Goal: Task Accomplishment & Management: Manage account settings

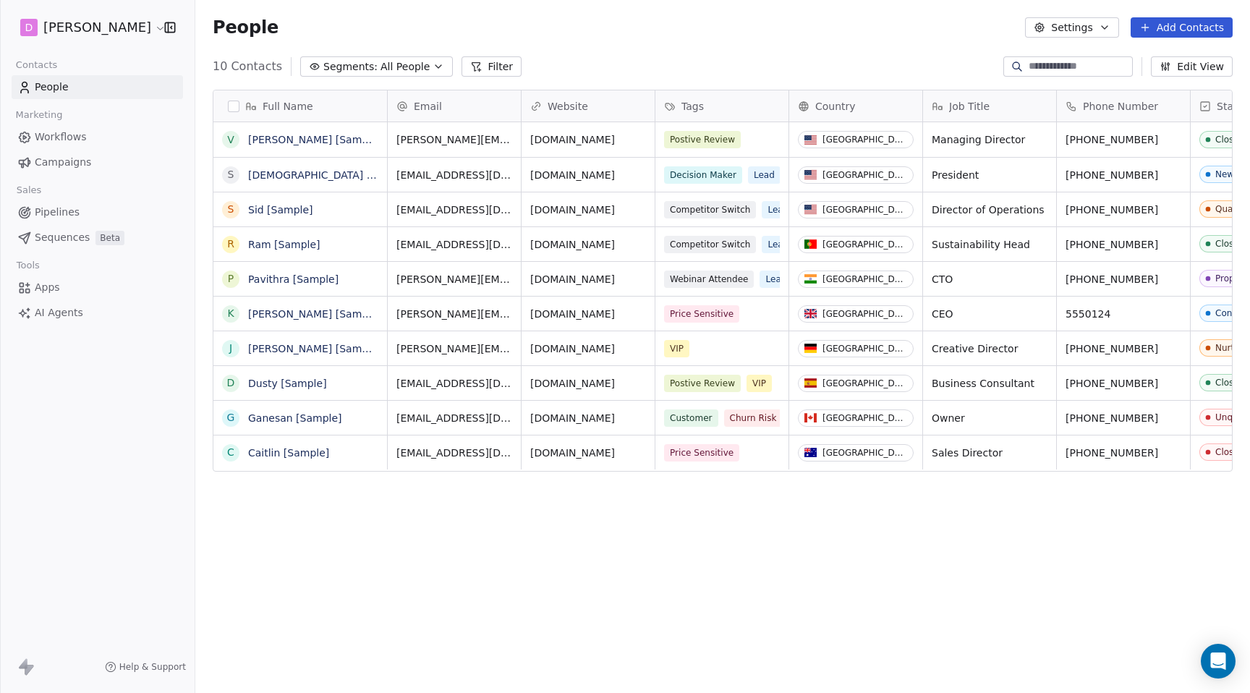
scroll to position [610, 1055]
click at [122, 12] on div "D Matt Young" at bounding box center [97, 27] width 195 height 55
click at [119, 30] on html "D Matt Young Contacts People Marketing Workflows Campaigns Sales Pipelines Sequ…" at bounding box center [625, 346] width 1250 height 693
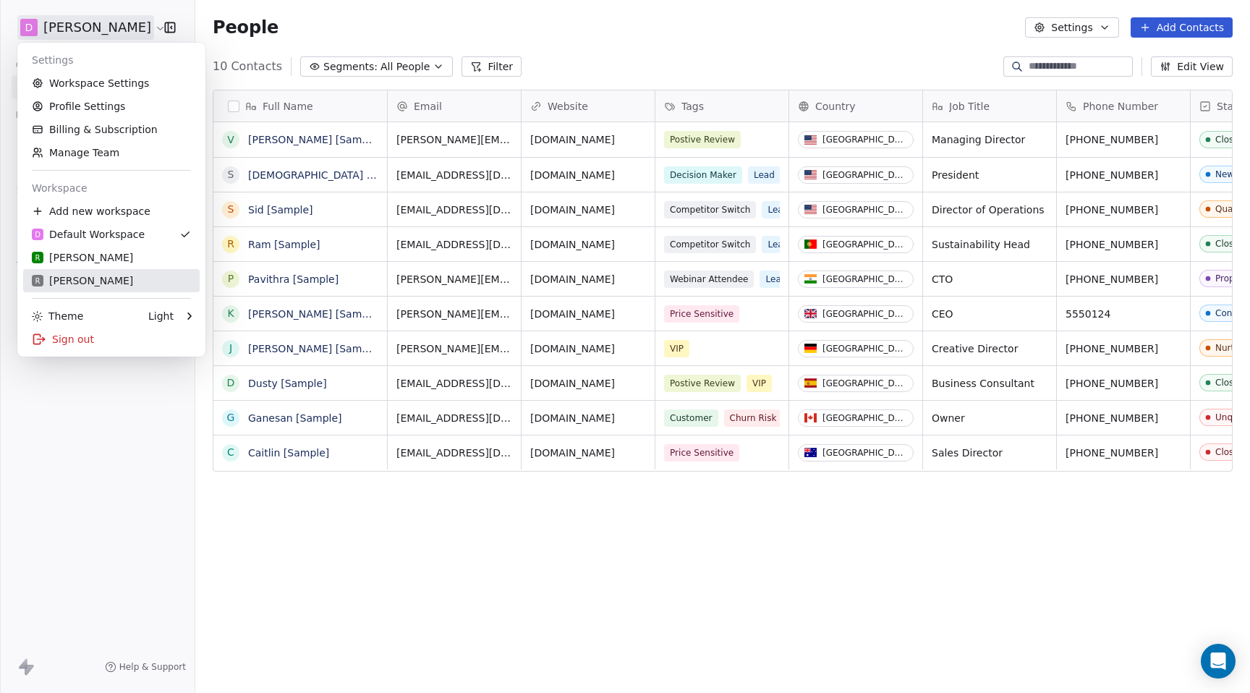
click at [59, 281] on div "R Rudy M" at bounding box center [82, 280] width 101 height 14
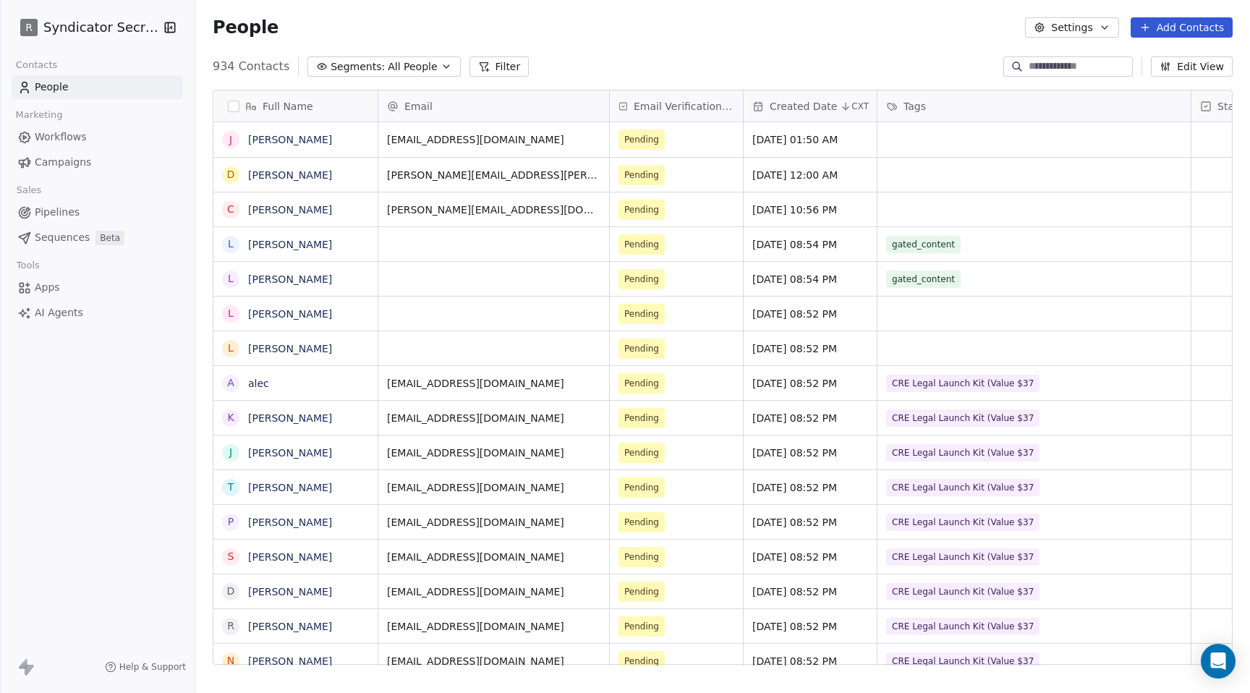
scroll to position [610, 1055]
click at [1173, 30] on button "Add Contacts" at bounding box center [1182, 27] width 102 height 20
click at [1142, 79] on span "Import from CSV" at bounding box center [1179, 82] width 84 height 15
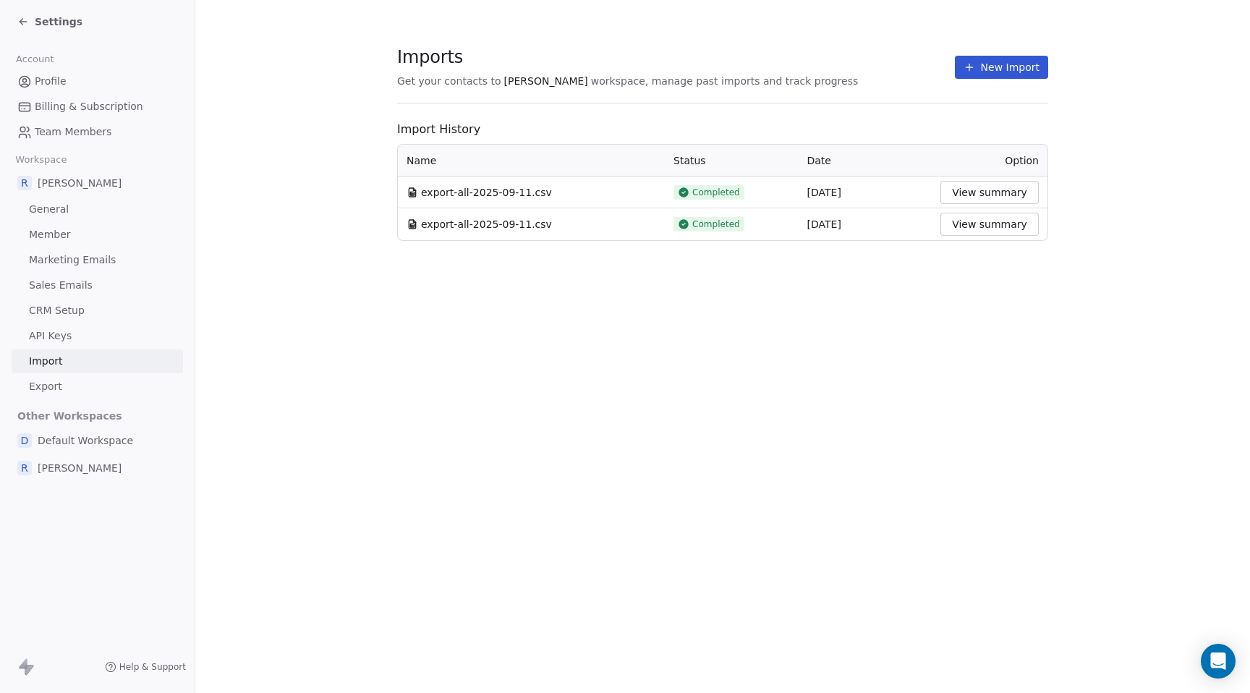
click at [383, 310] on div "Imports Get your contacts to Rudy M workspace, manage past imports and track pr…" at bounding box center [722, 346] width 1055 height 693
click at [22, 20] on icon at bounding box center [23, 22] width 12 height 12
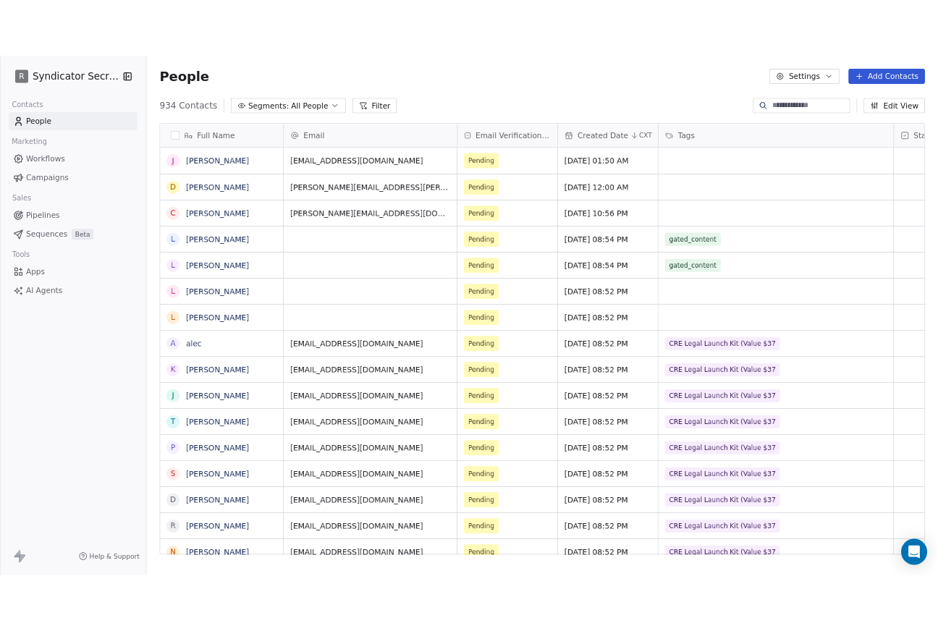
scroll to position [610, 1055]
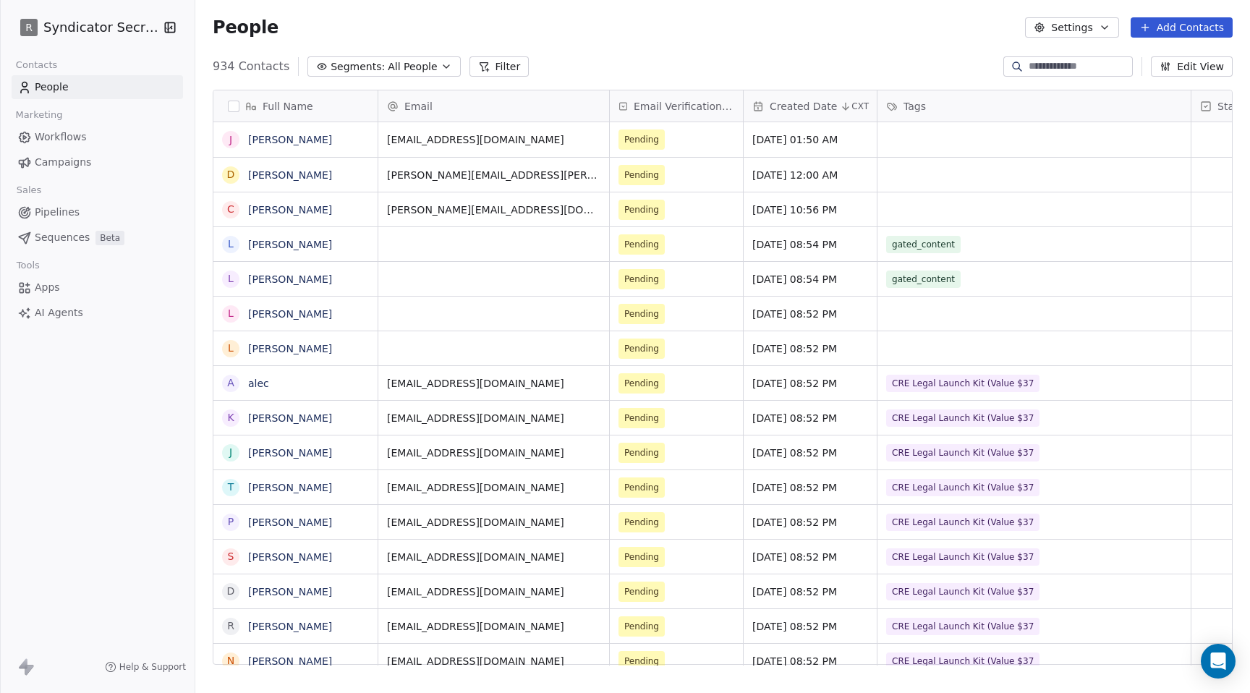
click at [1213, 25] on button "Add Contacts" at bounding box center [1182, 27] width 102 height 20
click at [1185, 77] on span "Import from CSV" at bounding box center [1179, 82] width 84 height 15
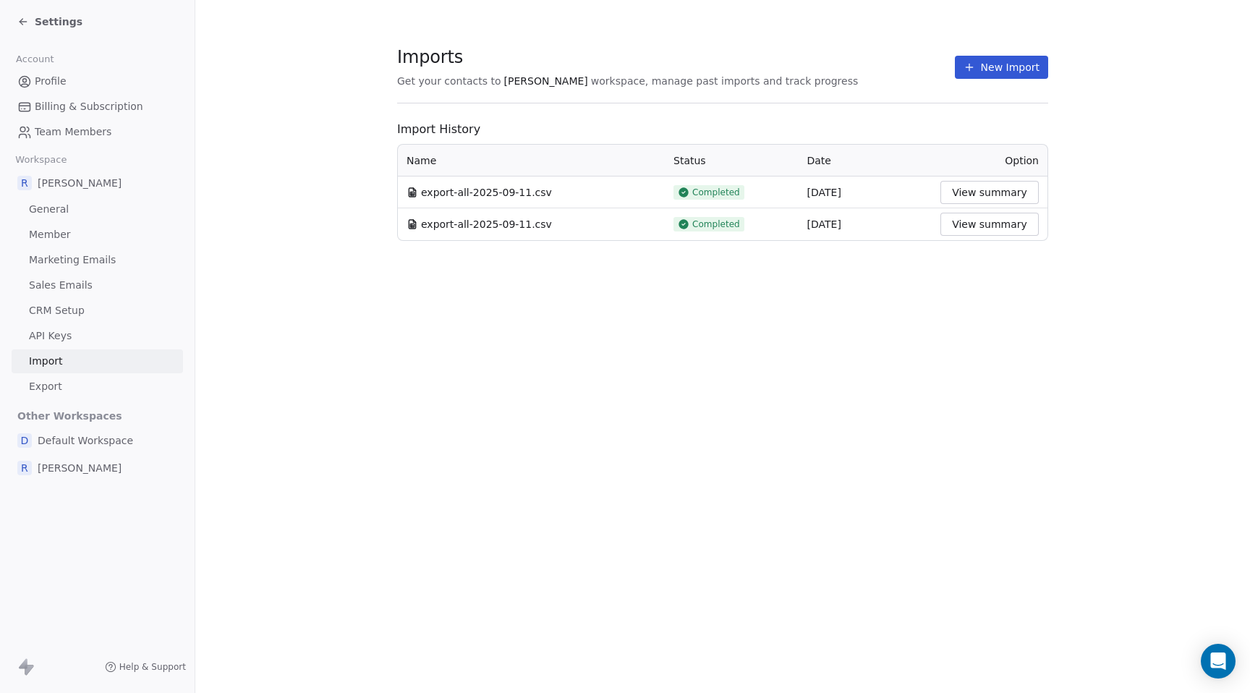
click at [1129, 72] on section "Imports Get your contacts to Rudy M workspace, manage past imports and track pr…" at bounding box center [722, 143] width 1055 height 287
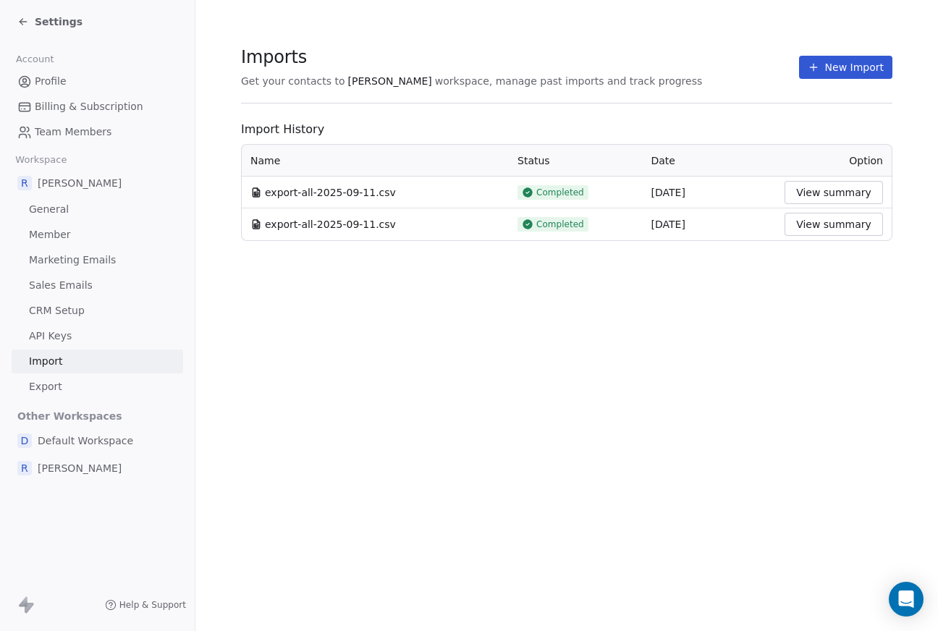
click at [850, 64] on button "New Import" at bounding box center [845, 67] width 93 height 23
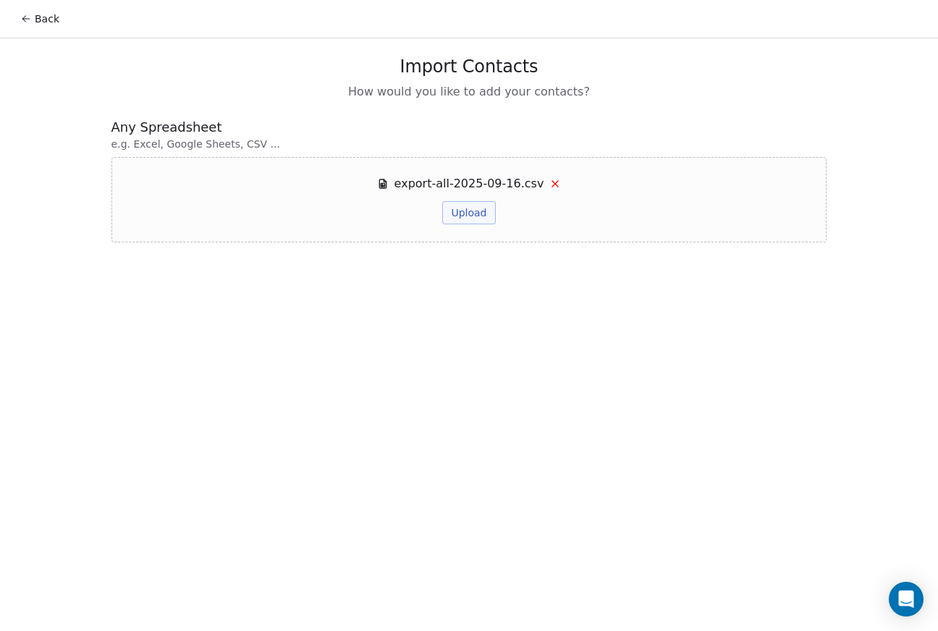
click at [472, 209] on button "Upload" at bounding box center [468, 212] width 53 height 23
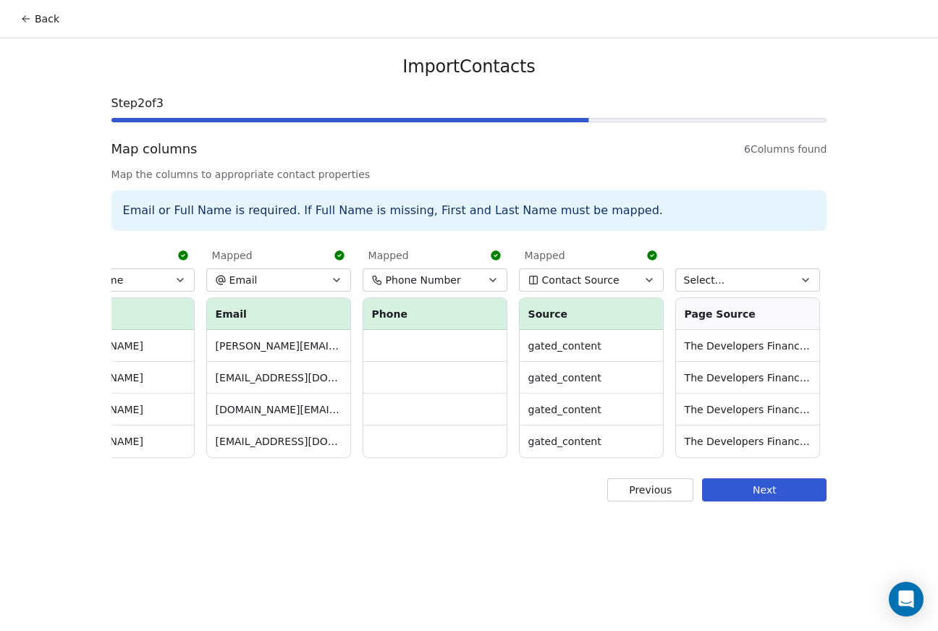
scroll to position [0, 211]
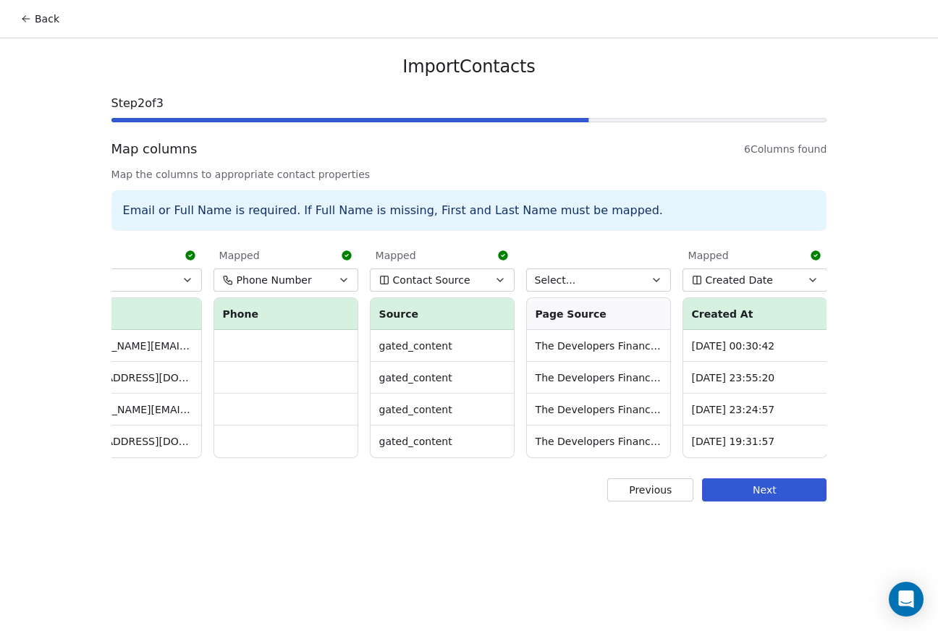
click at [789, 485] on button "Next" at bounding box center [764, 489] width 124 height 23
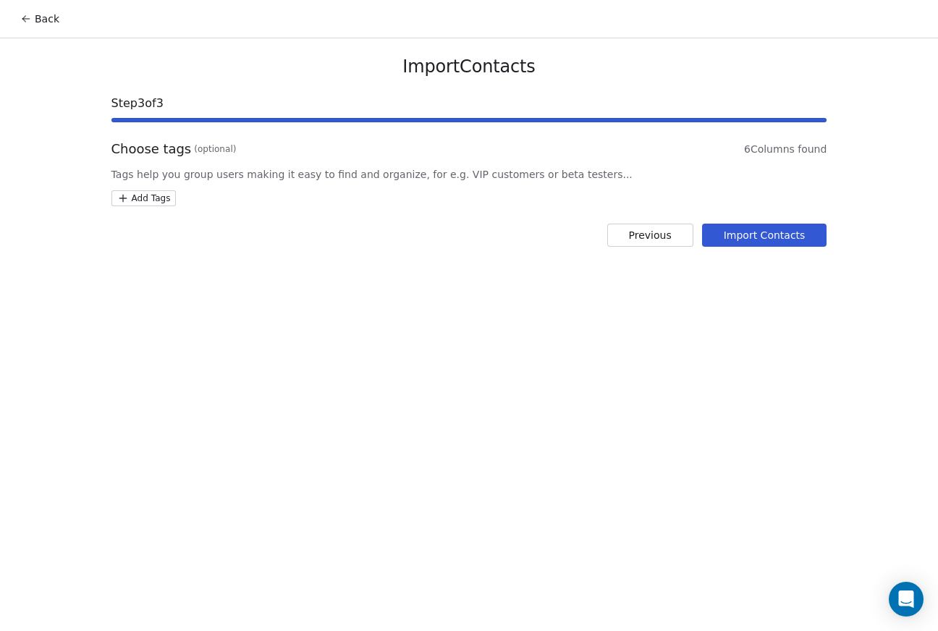
click at [766, 232] on button "Import Contacts" at bounding box center [764, 235] width 125 height 23
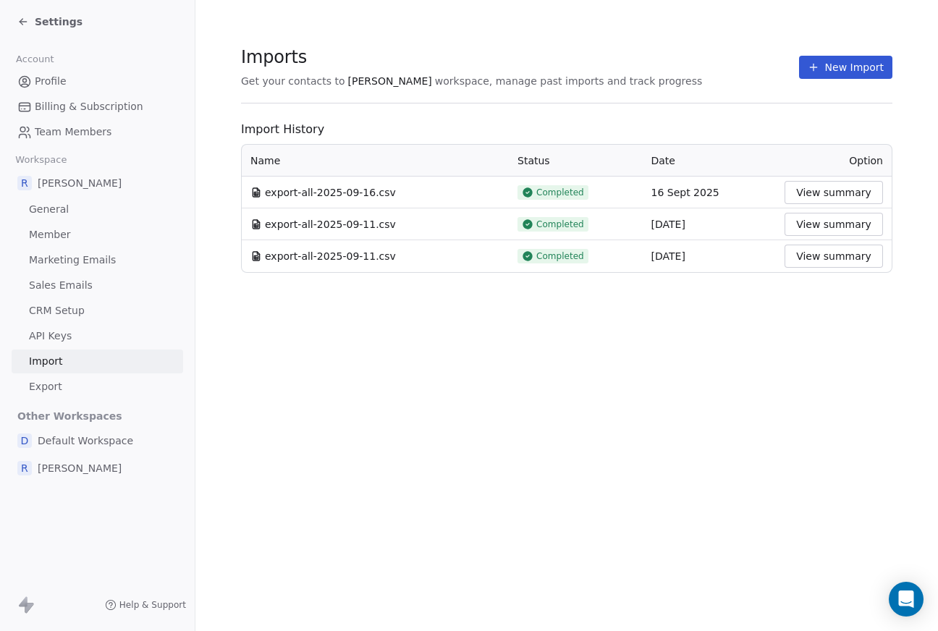
click at [23, 22] on icon at bounding box center [23, 22] width 7 height 0
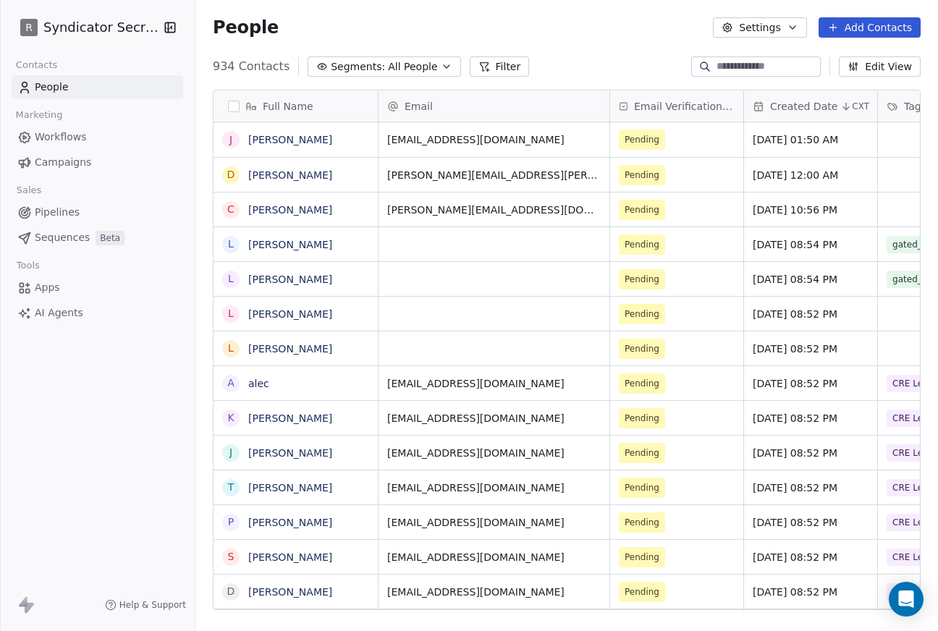
scroll to position [555, 742]
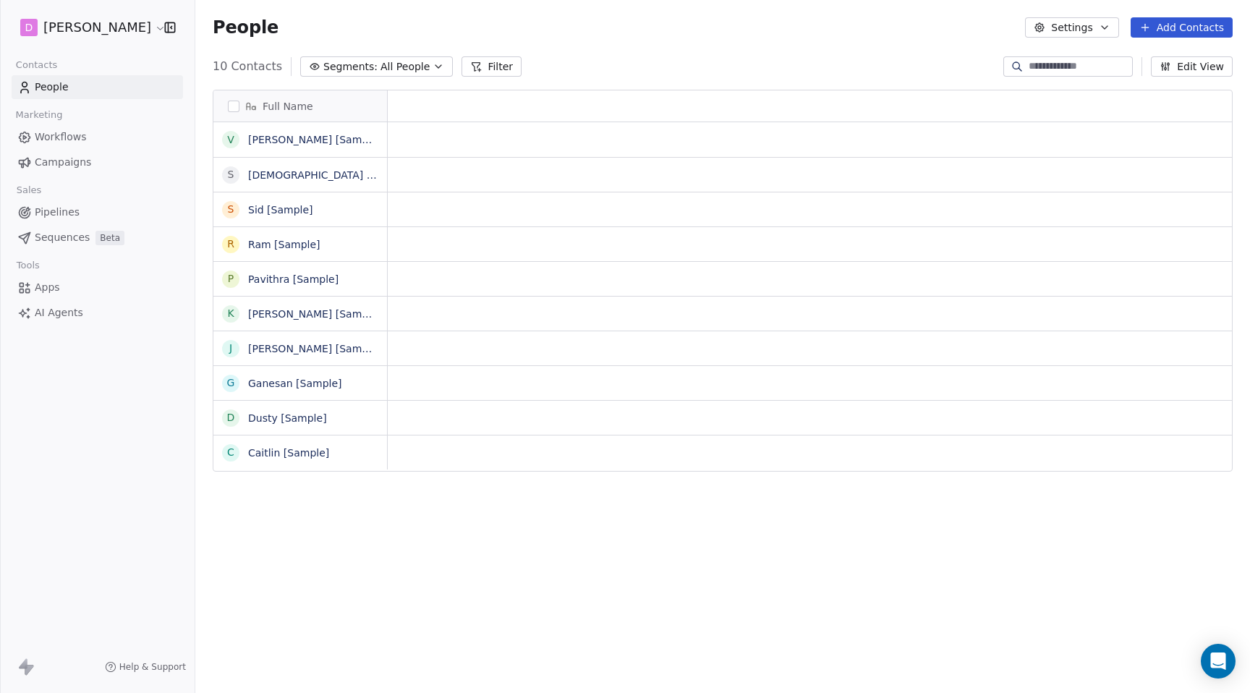
scroll to position [1, 1]
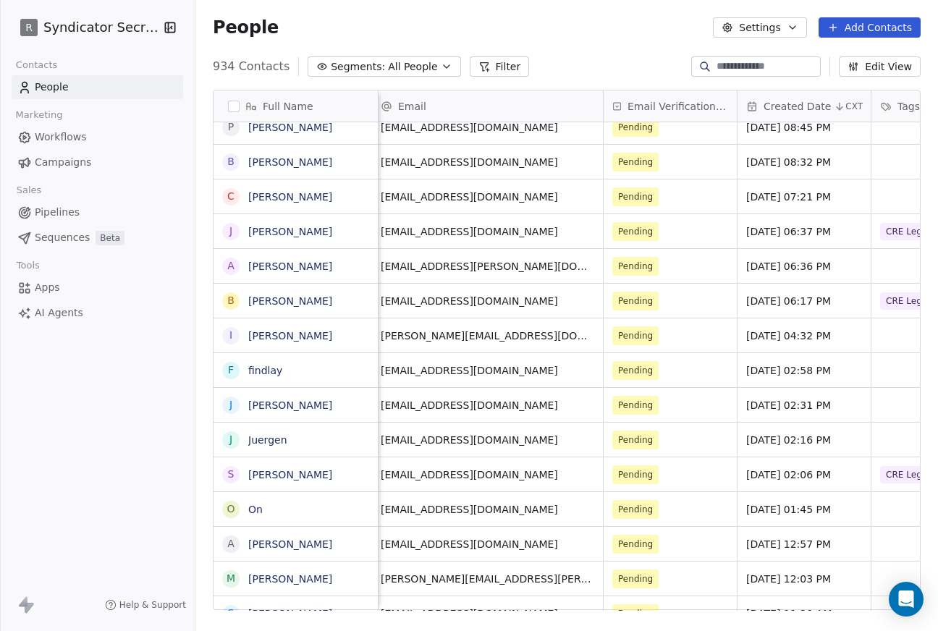
click at [533, 321] on div "ignacio@eatableadventures.com" at bounding box center [487, 335] width 231 height 34
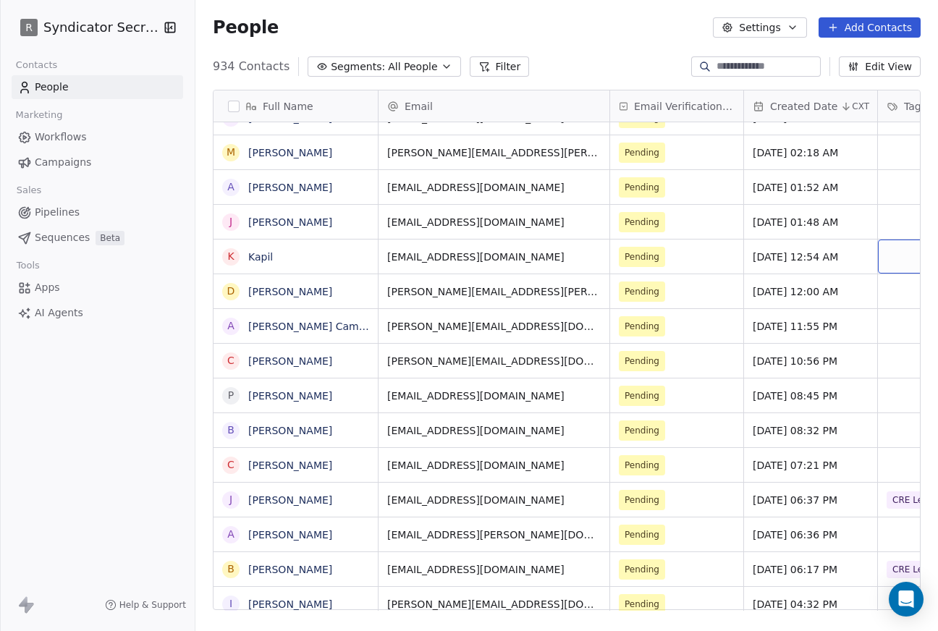
click at [164, 25] on icon "button" at bounding box center [170, 27] width 14 height 14
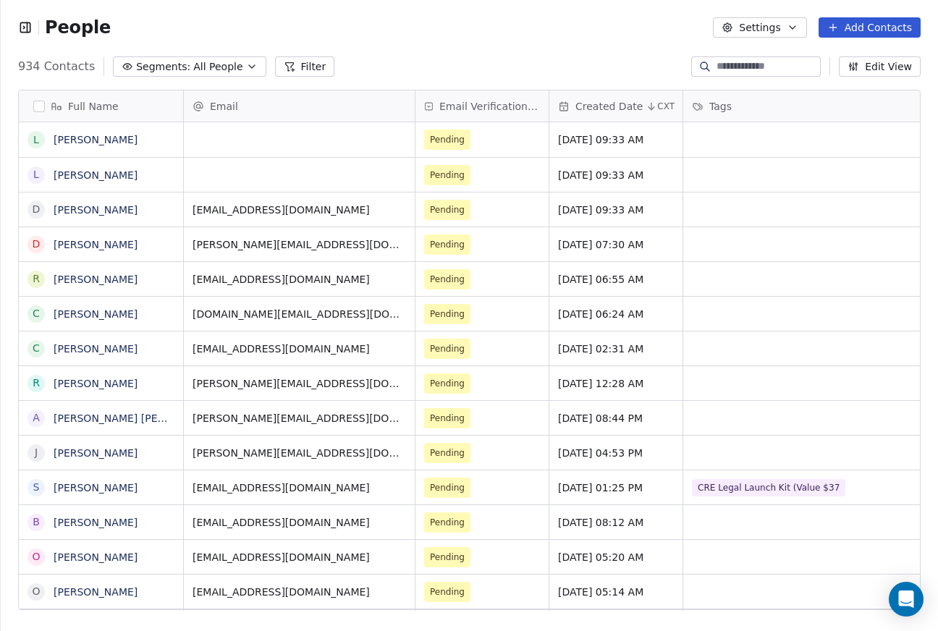
click at [27, 27] on icon "button" at bounding box center [27, 26] width 0 height 9
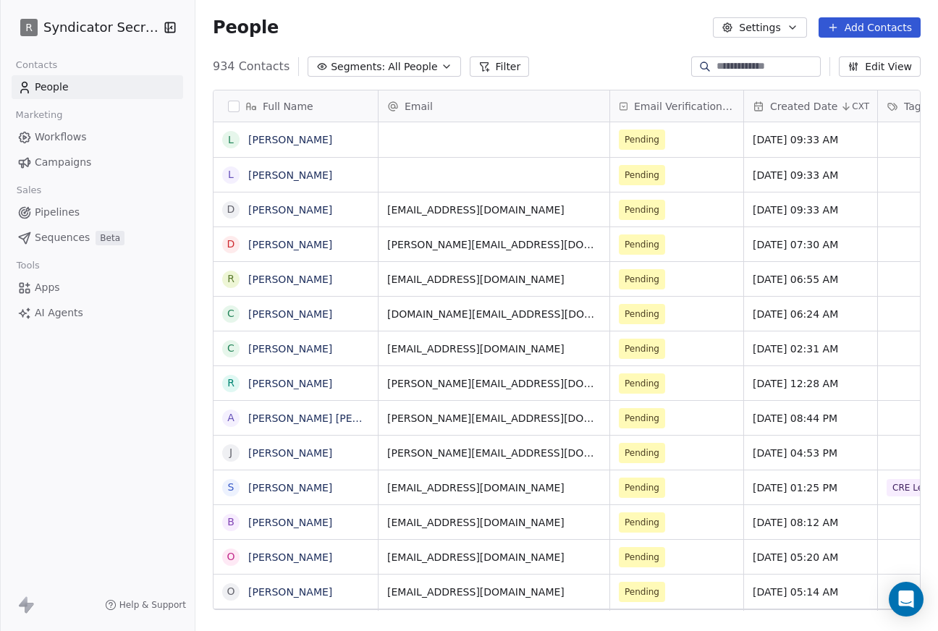
click at [163, 25] on icon "button" at bounding box center [170, 27] width 14 height 14
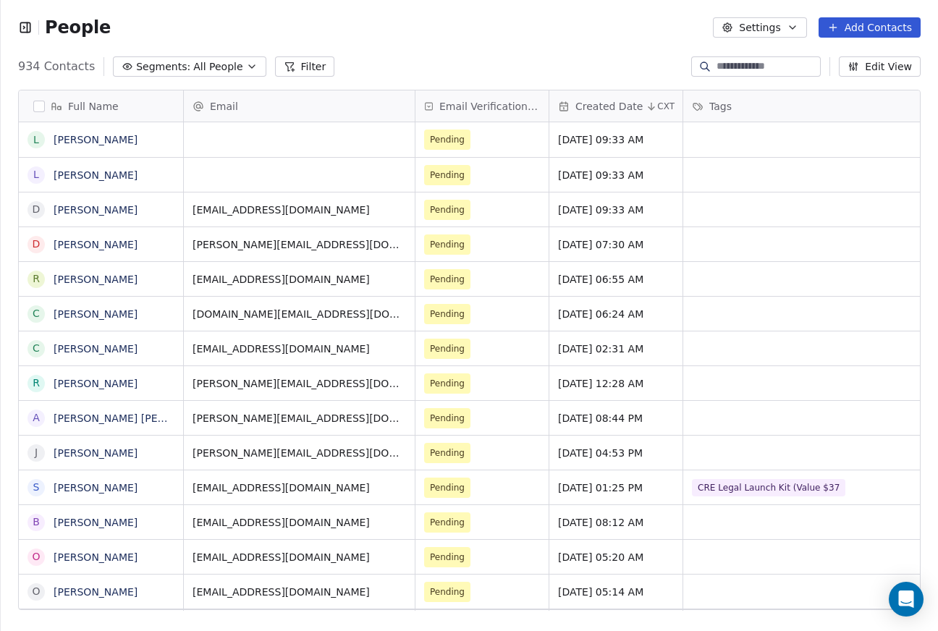
click at [22, 30] on icon "button" at bounding box center [25, 27] width 14 height 14
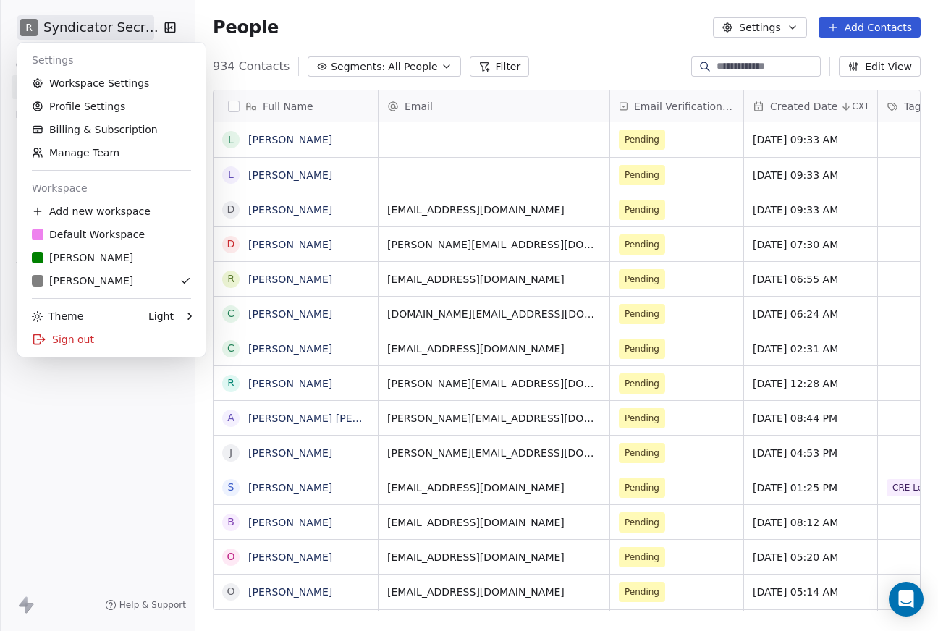
click at [64, 35] on html "R Syndicator Secrets Contacts People Marketing Workflows Campaigns Sales Pipeli…" at bounding box center [469, 315] width 938 height 631
click at [107, 281] on div "R Rudy M" at bounding box center [111, 280] width 159 height 14
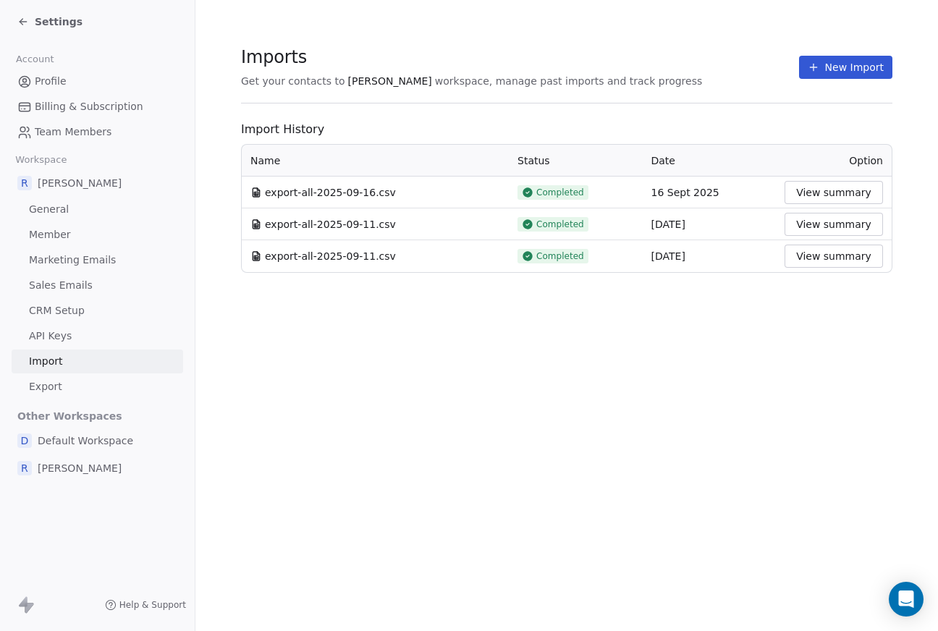
click at [25, 18] on icon at bounding box center [23, 22] width 12 height 12
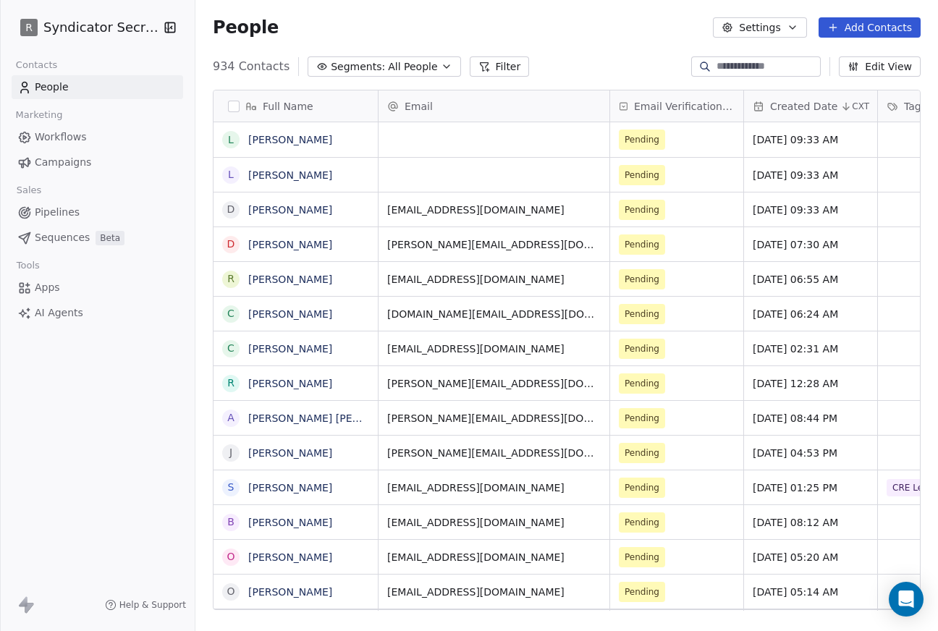
click at [55, 315] on span "AI Agents" at bounding box center [59, 312] width 48 height 15
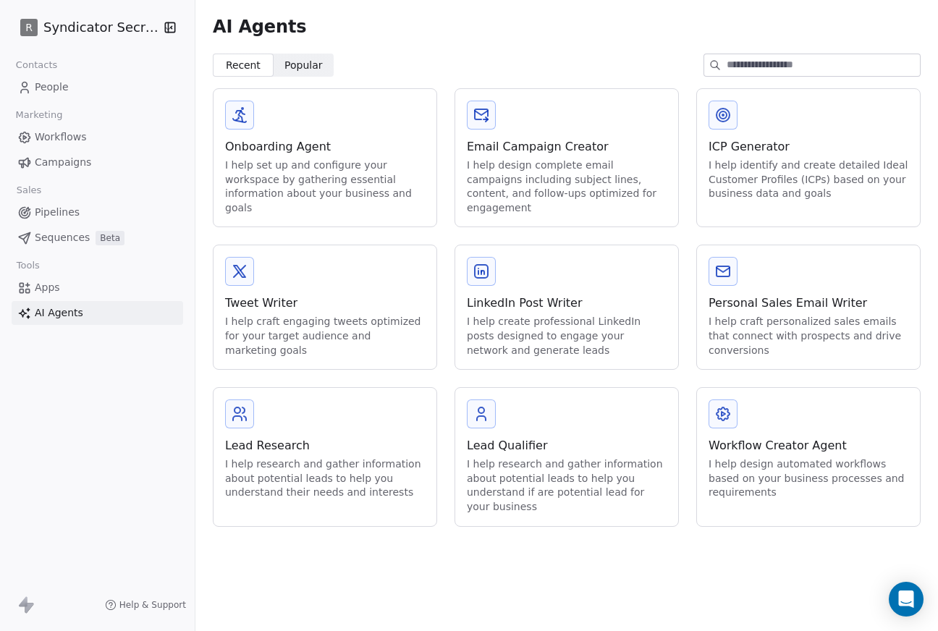
click at [52, 86] on span "People" at bounding box center [52, 87] width 34 height 15
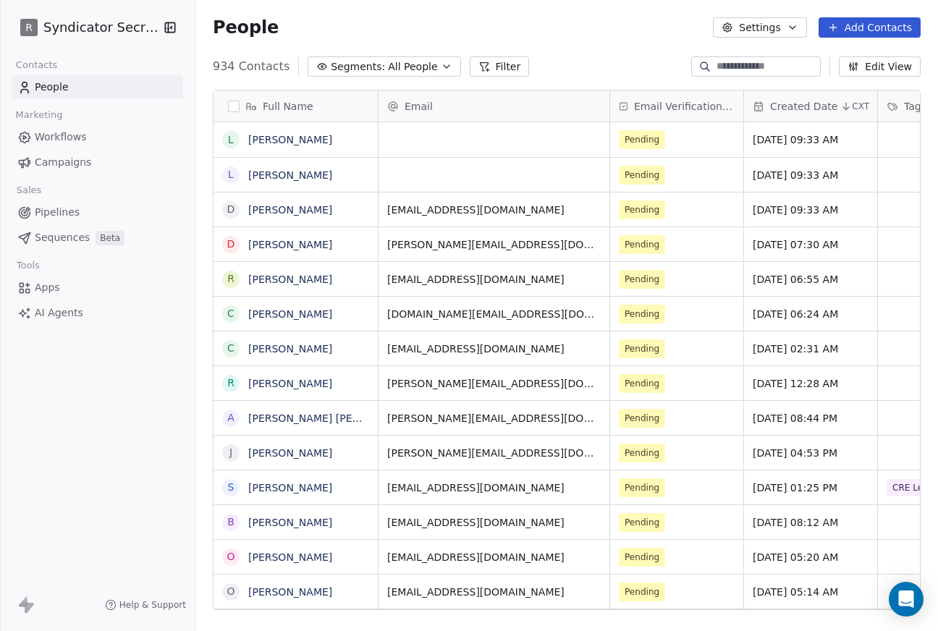
click at [66, 82] on span "People" at bounding box center [52, 87] width 34 height 15
click at [880, 24] on button "Add Contacts" at bounding box center [869, 27] width 102 height 20
click at [857, 81] on span "Import from CSV" at bounding box center [866, 82] width 84 height 15
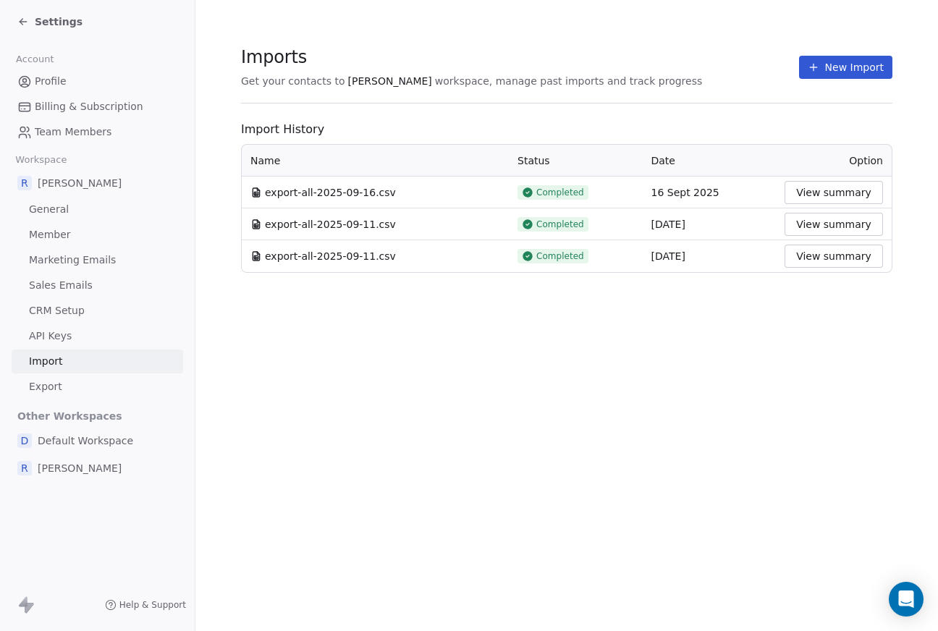
click at [857, 67] on button "New Import" at bounding box center [845, 67] width 93 height 23
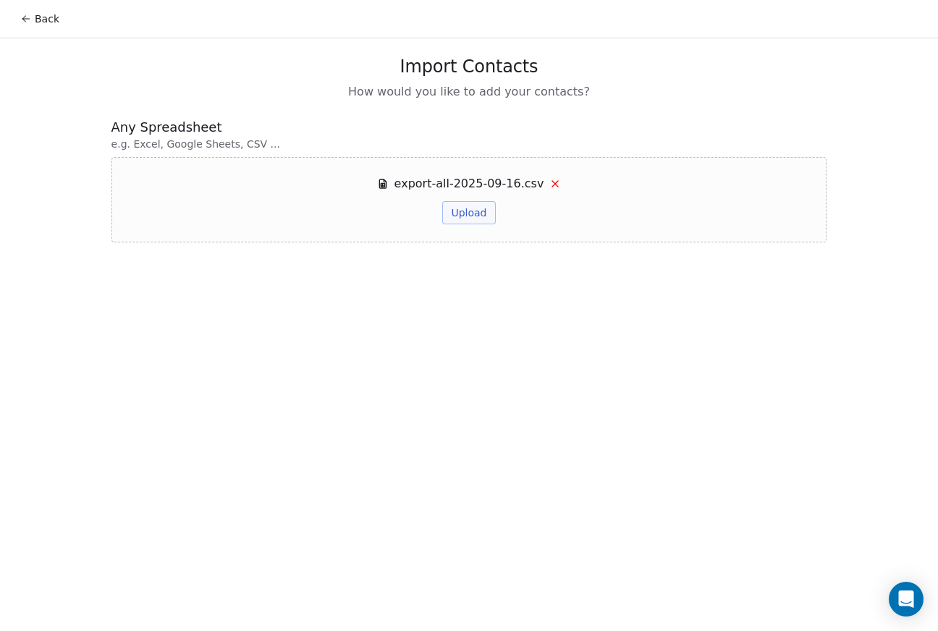
click at [467, 219] on button "Upload" at bounding box center [468, 212] width 53 height 23
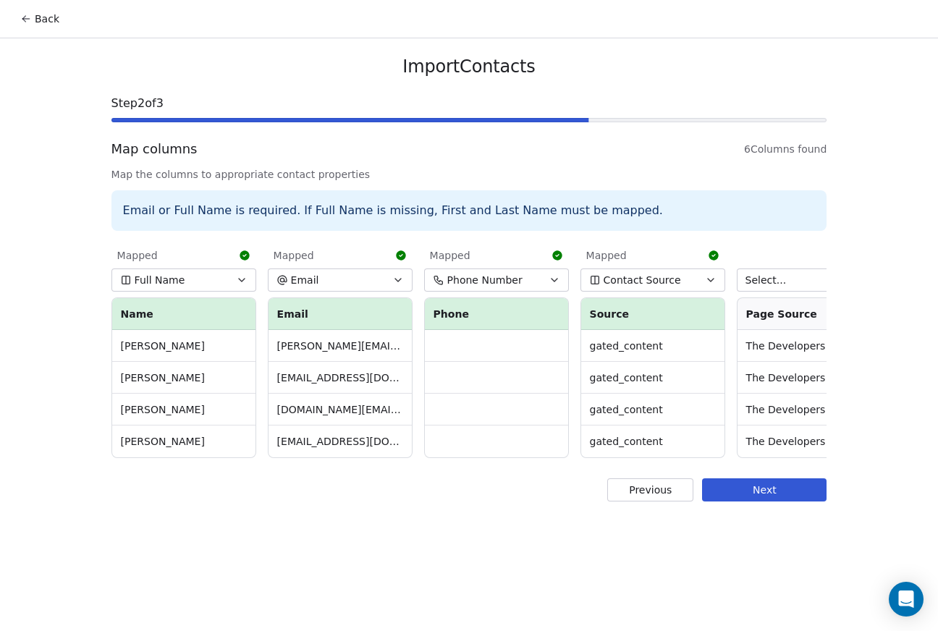
click at [794, 286] on button "Select..." at bounding box center [809, 279] width 145 height 23
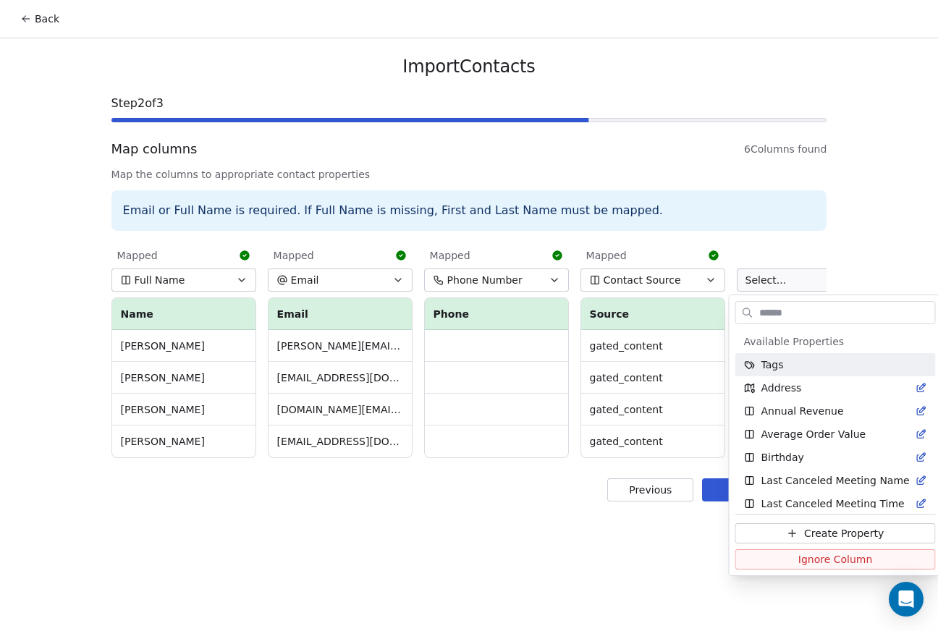
click at [841, 262] on html "Back Import Contacts Step 2 of 3 Map columns 6 Columns found Map the columns to…" at bounding box center [469, 315] width 938 height 631
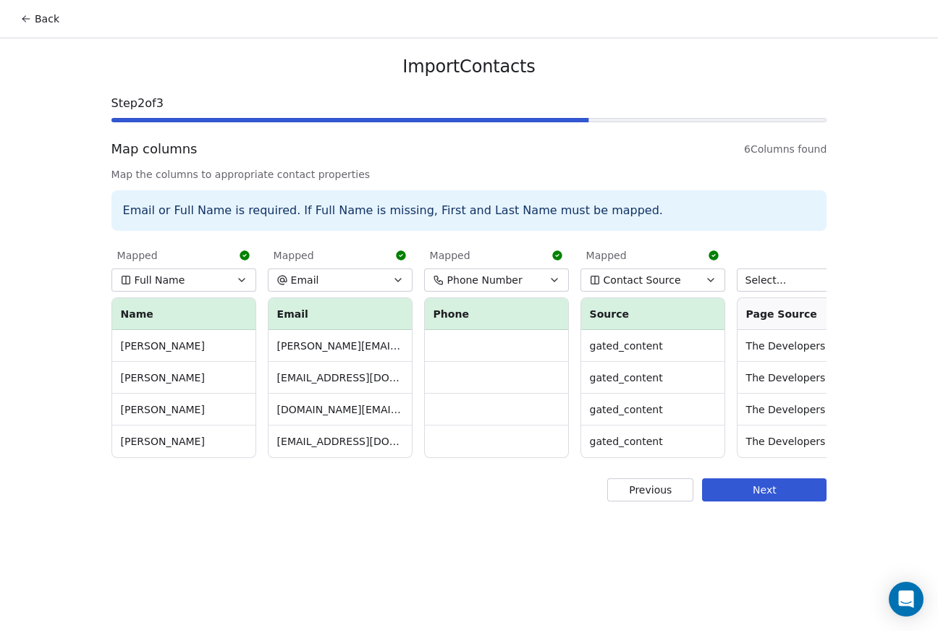
click at [797, 284] on button "Select..." at bounding box center [809, 279] width 145 height 23
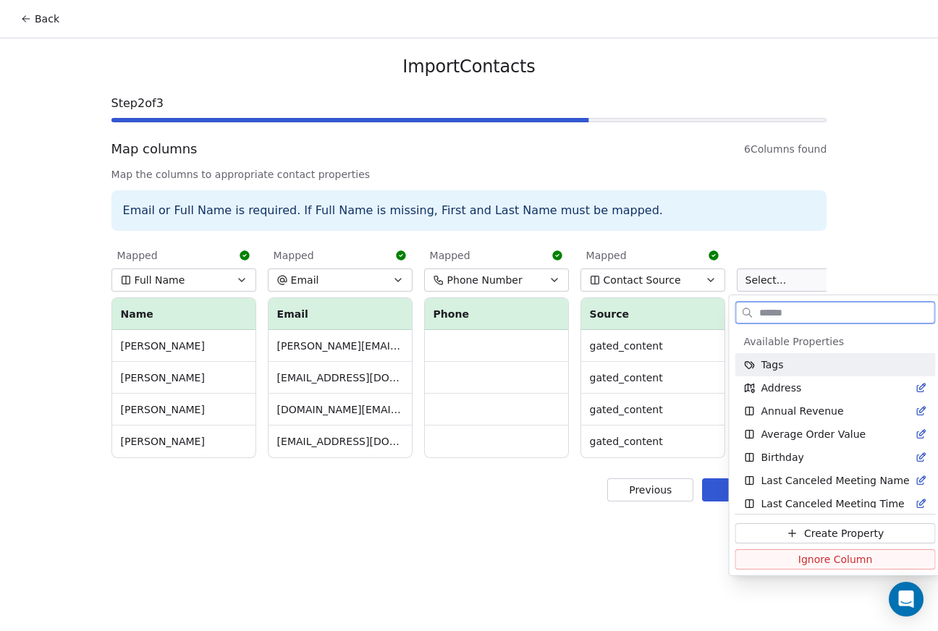
click at [769, 362] on span "Tags" at bounding box center [772, 364] width 22 height 14
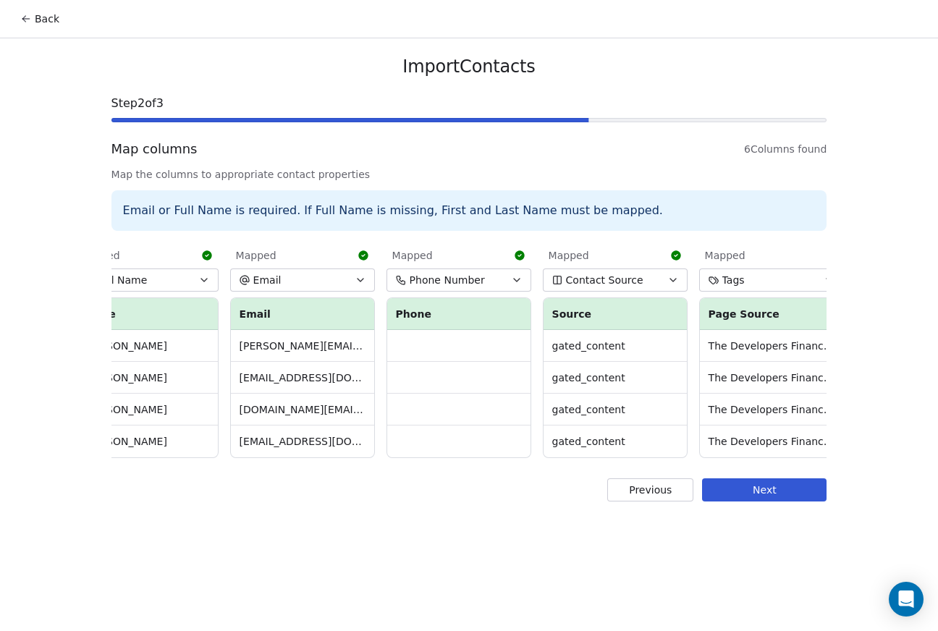
scroll to position [0, 36]
click at [645, 286] on button "Contact Source" at bounding box center [616, 279] width 145 height 23
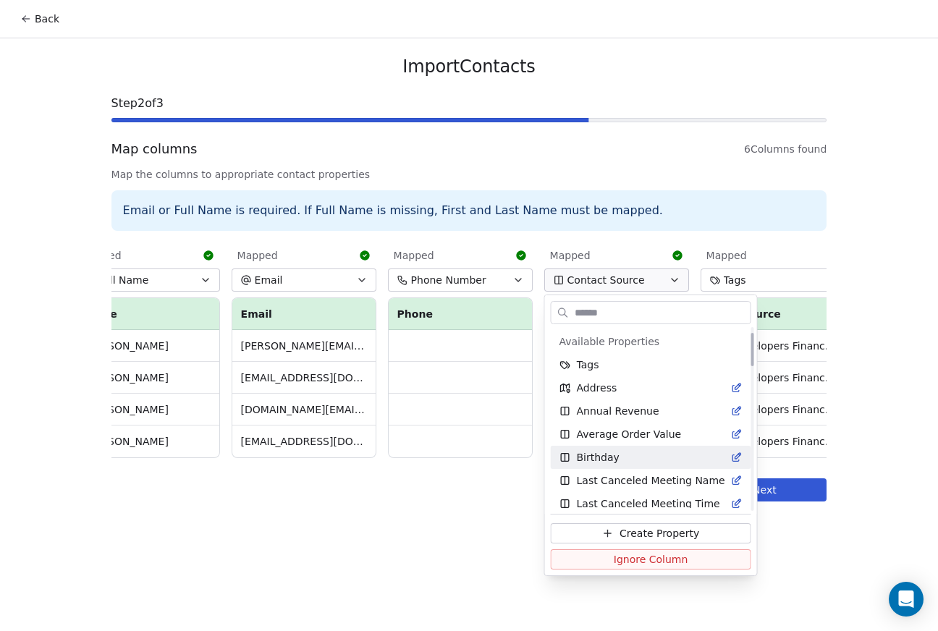
scroll to position [0, 0]
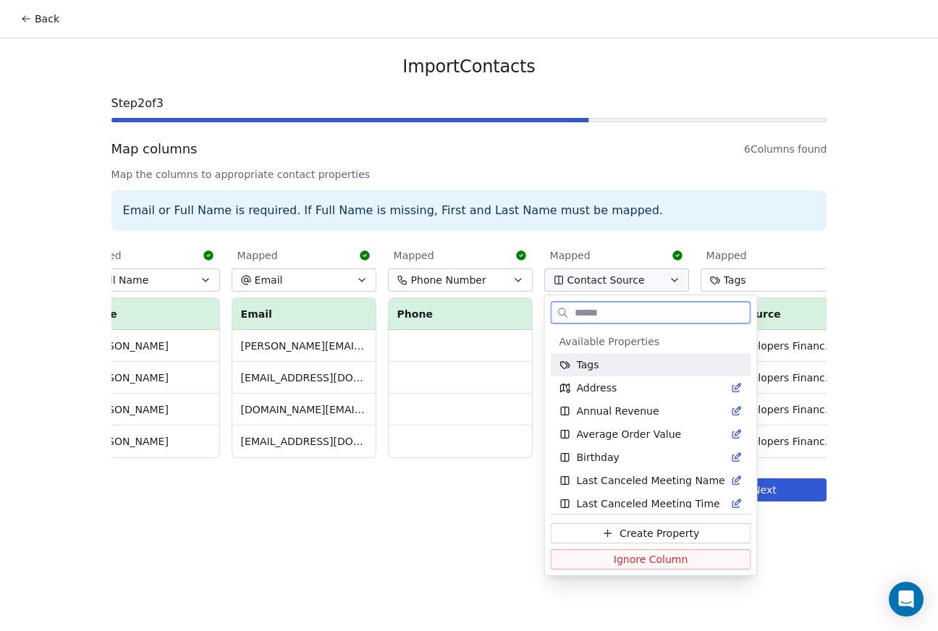
click at [625, 361] on div "Tags" at bounding box center [650, 364] width 183 height 14
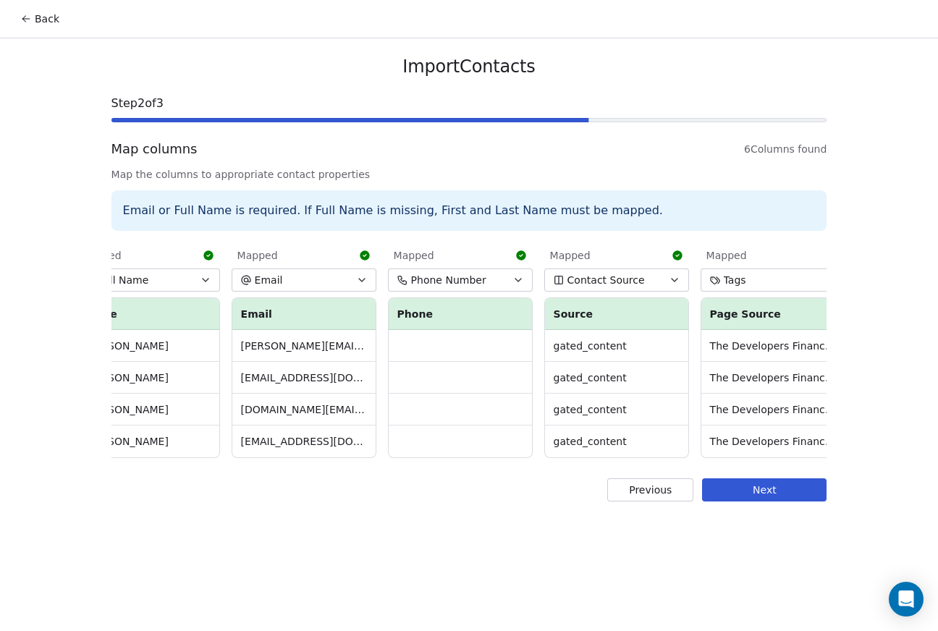
click at [755, 488] on button "Next" at bounding box center [764, 489] width 124 height 23
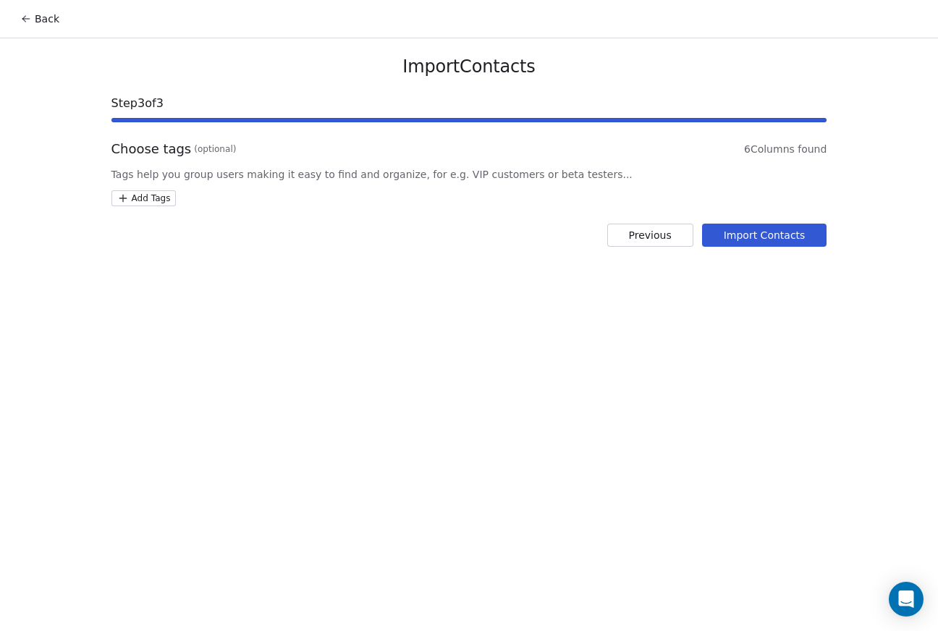
click at [759, 236] on button "Import Contacts" at bounding box center [764, 235] width 125 height 23
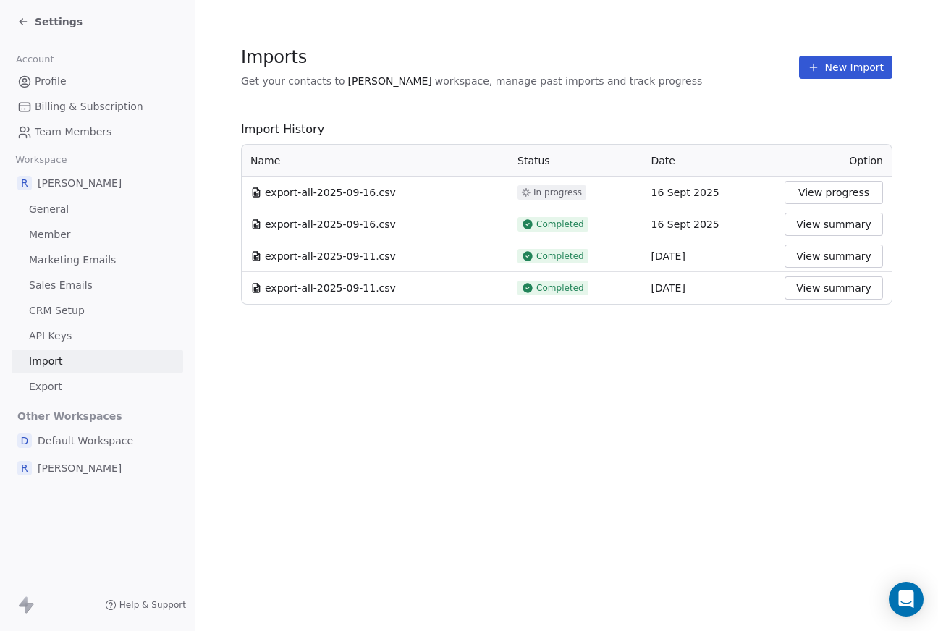
click at [836, 226] on button "View summary" at bounding box center [833, 224] width 98 height 23
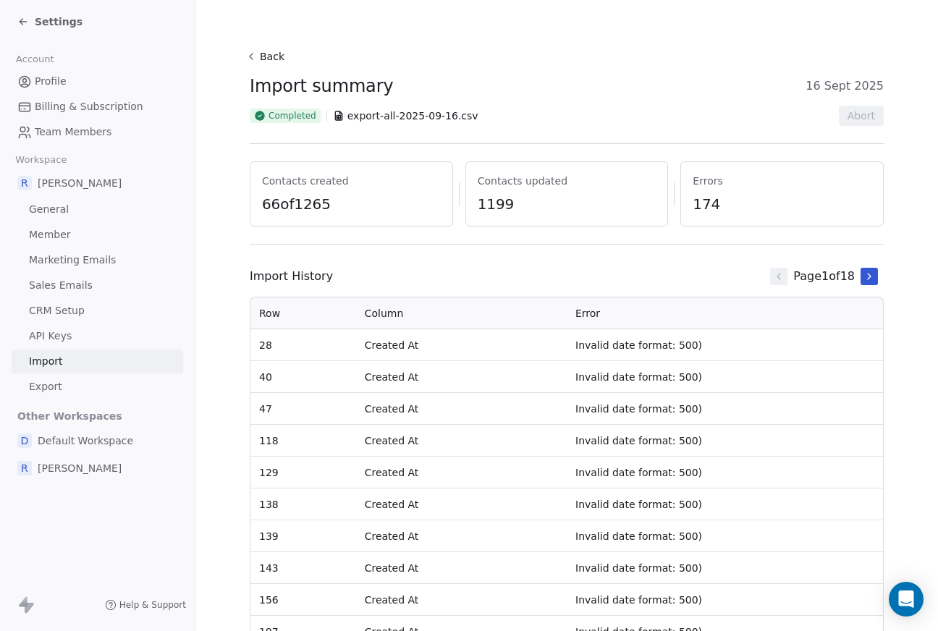
click at [25, 22] on icon at bounding box center [23, 22] width 7 height 0
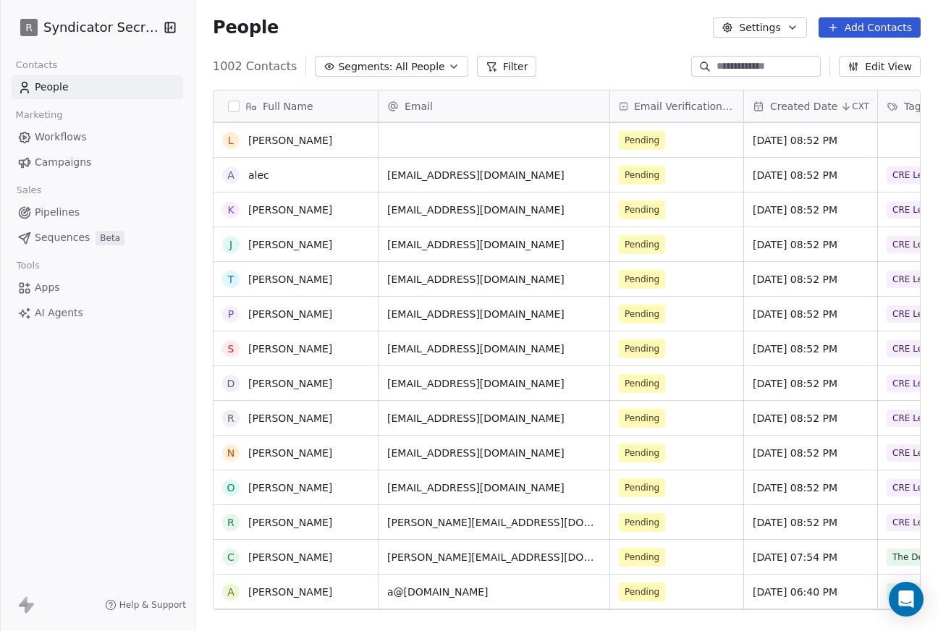
scroll to position [2755, 0]
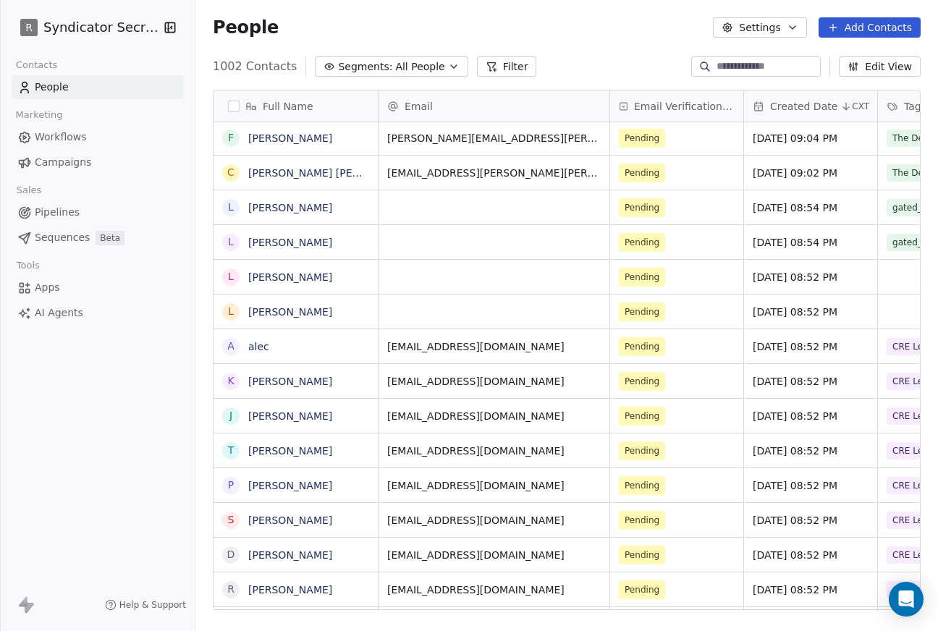
click at [881, 64] on button "Edit View" at bounding box center [880, 66] width 82 height 20
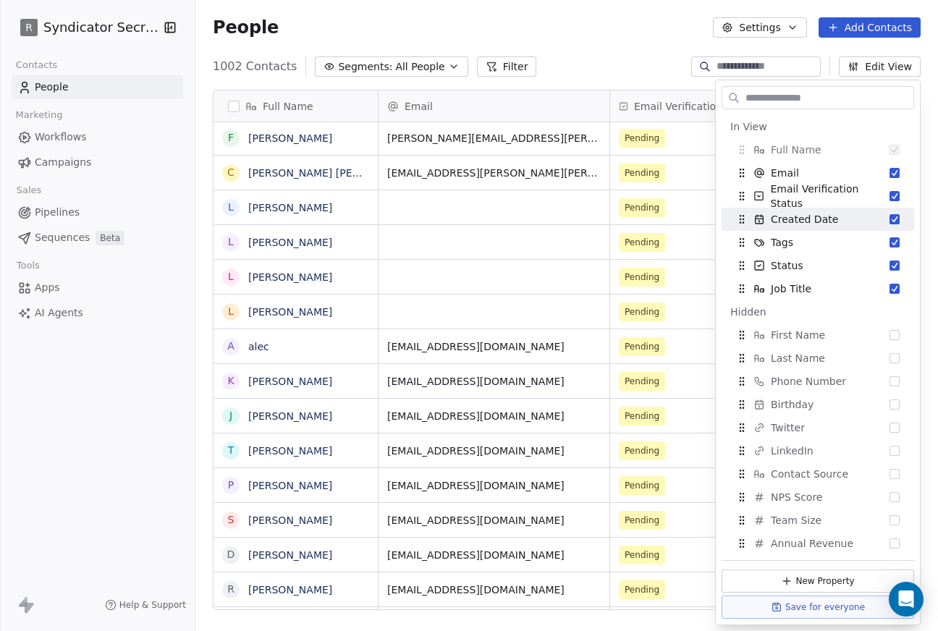
click at [637, 48] on div "People Settings Add Contacts" at bounding box center [566, 27] width 742 height 55
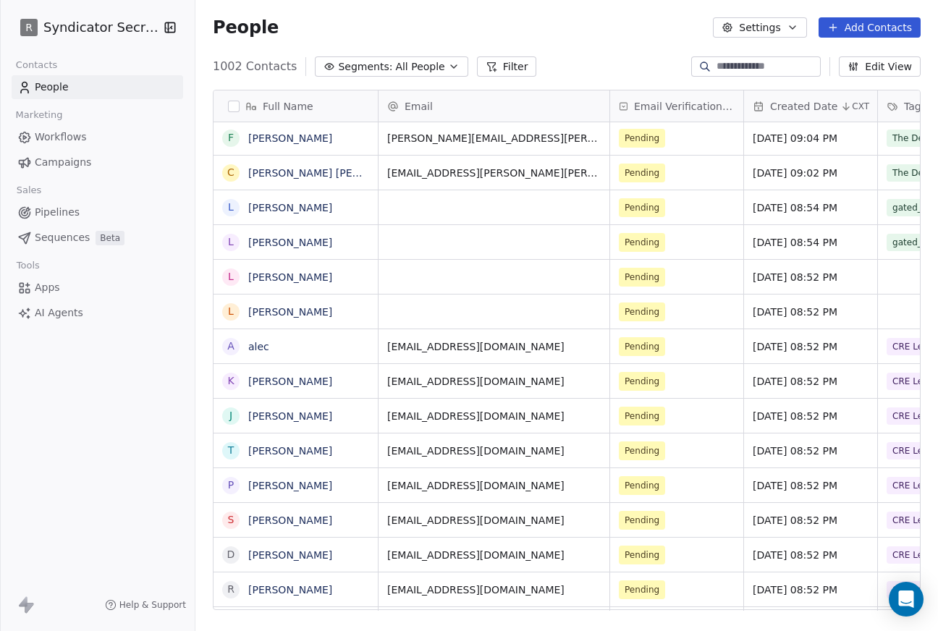
click at [718, 72] on input at bounding box center [766, 66] width 101 height 14
type input "*****"
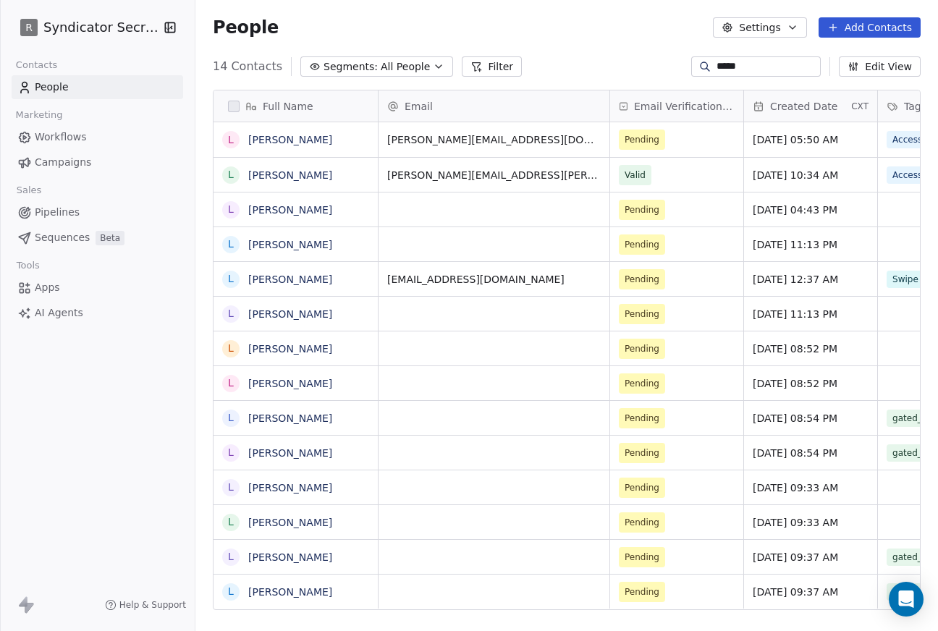
click at [792, 30] on icon "button" at bounding box center [792, 28] width 12 height 12
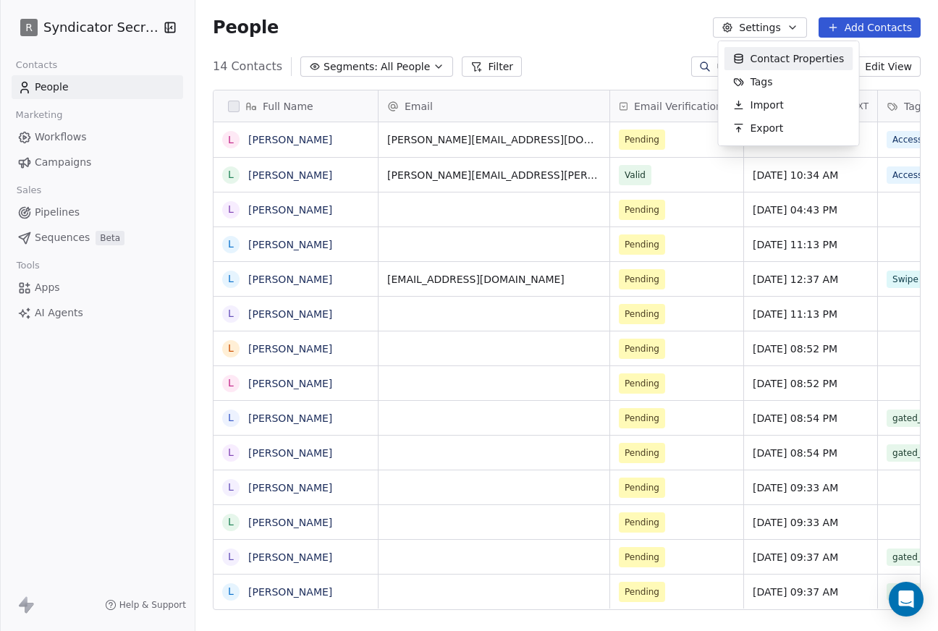
click at [636, 44] on html "R Syndicator Secrets Contacts People Marketing Workflows Campaigns Sales Pipeli…" at bounding box center [469, 315] width 938 height 631
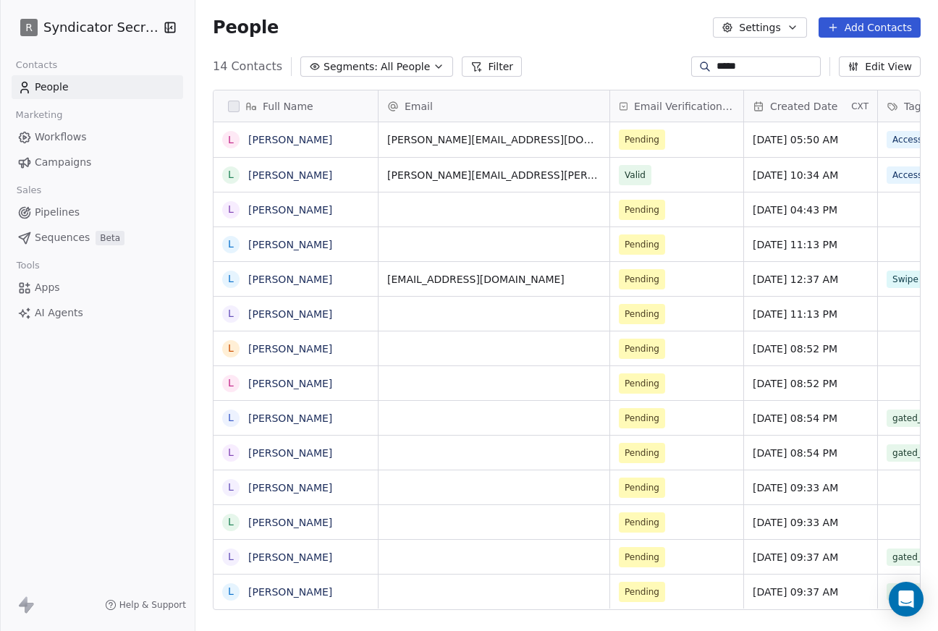
click at [436, 67] on button "Segments: All People" at bounding box center [376, 66] width 153 height 20
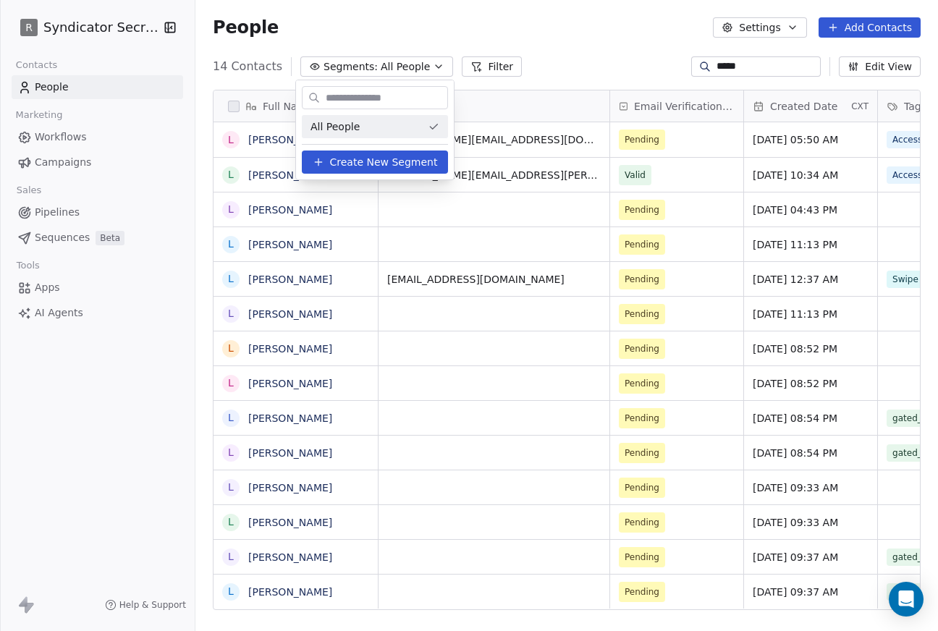
click at [436, 67] on html "R Syndicator Secrets Contacts People Marketing Workflows Campaigns Sales Pipeli…" at bounding box center [469, 315] width 938 height 631
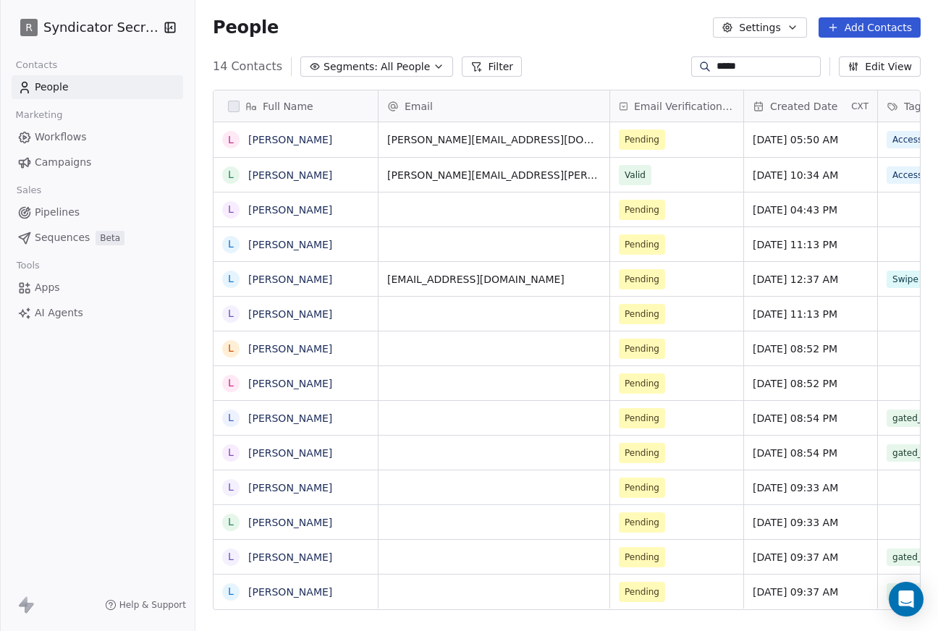
click at [486, 67] on button "Filter" at bounding box center [492, 66] width 60 height 20
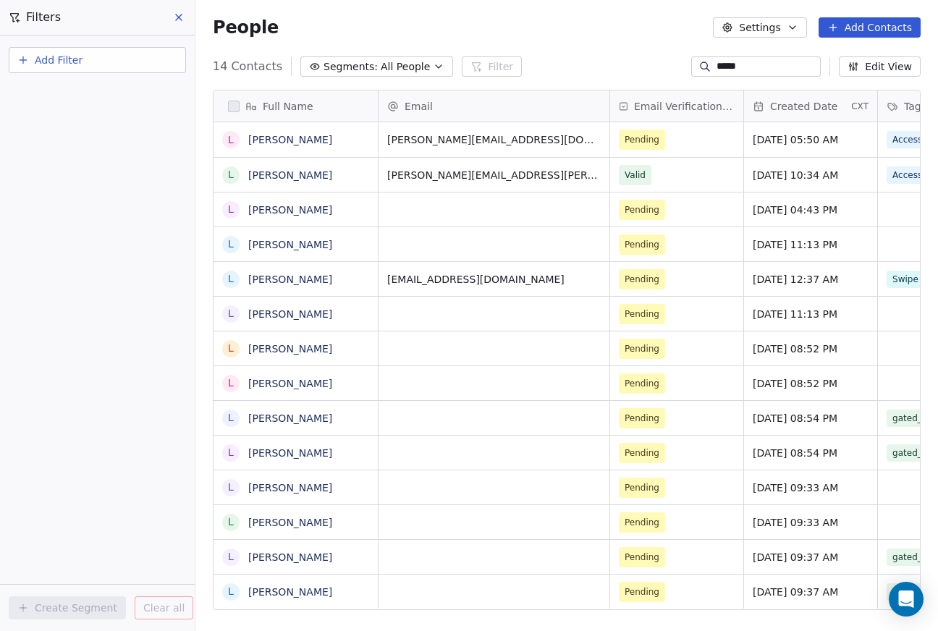
click at [179, 14] on icon at bounding box center [179, 18] width 12 height 12
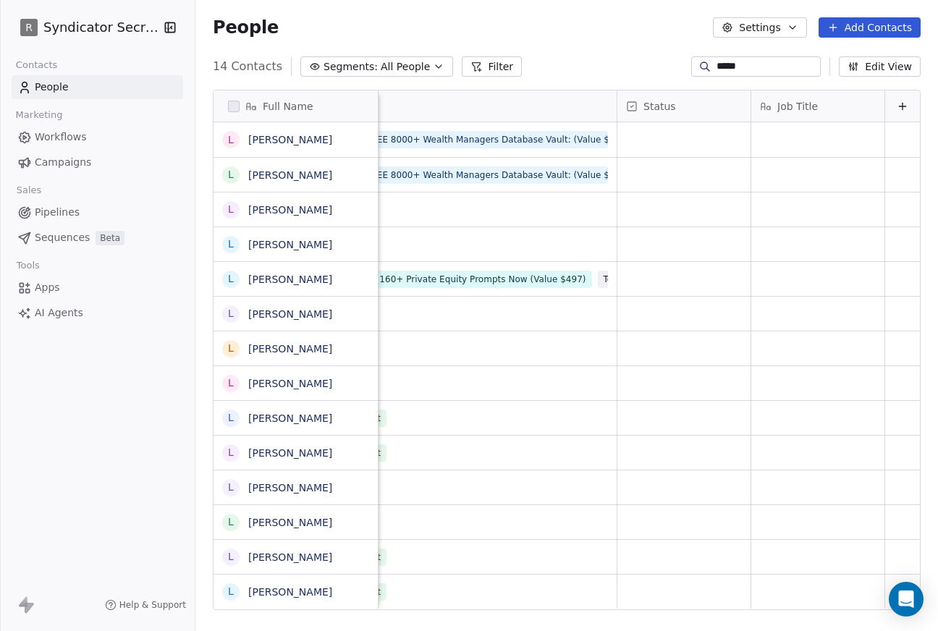
scroll to position [0, 0]
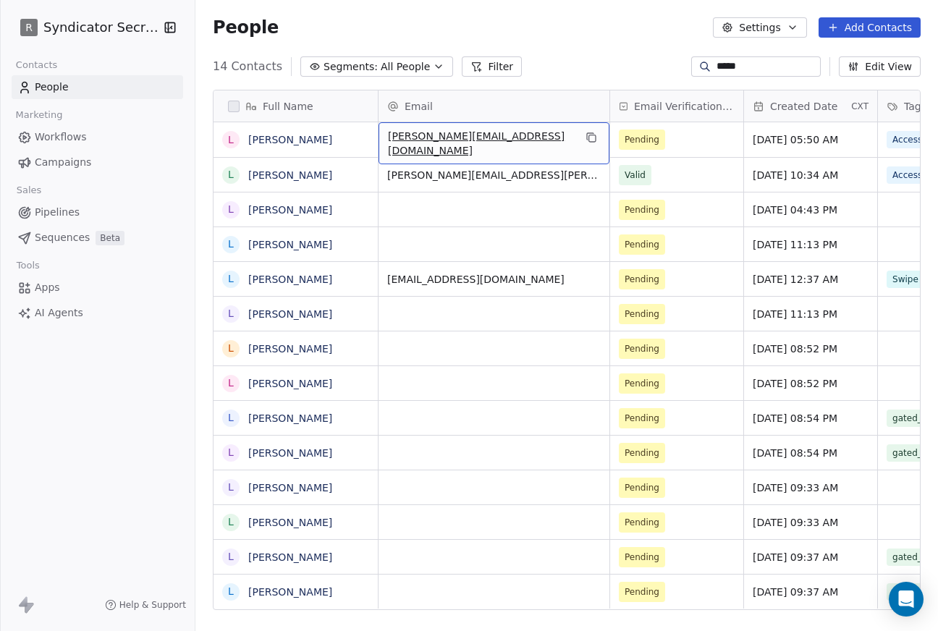
click at [520, 140] on span "lance@sphinxcap.com" at bounding box center [481, 143] width 186 height 29
click at [315, 175] on html "R Syndicator Secrets Contacts People Marketing Workflows Campaigns Sales Pipeli…" at bounding box center [469, 315] width 938 height 631
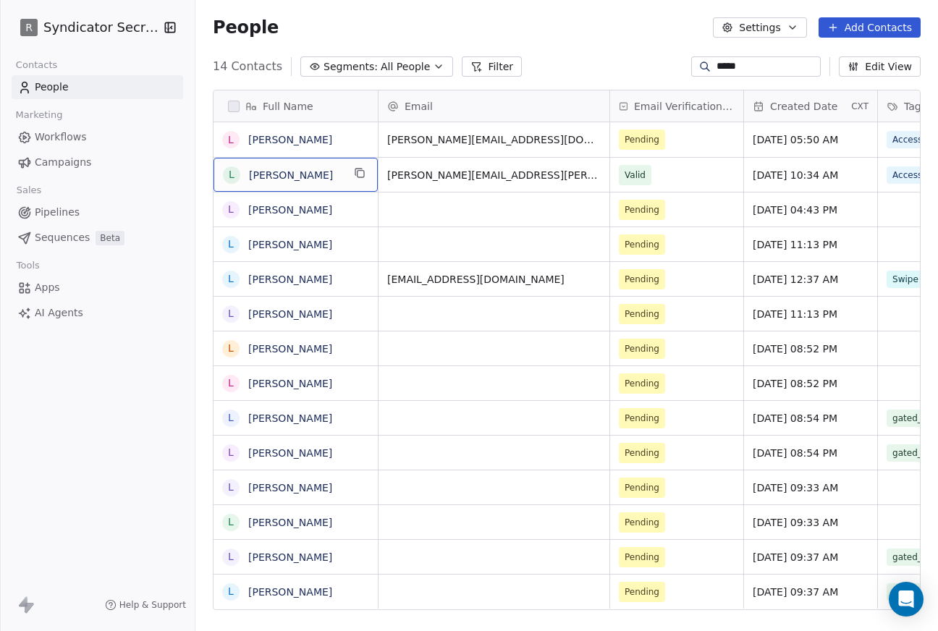
click at [271, 183] on div "L Lance Sasser" at bounding box center [282, 174] width 119 height 17
click at [882, 67] on button "Edit View" at bounding box center [880, 66] width 82 height 20
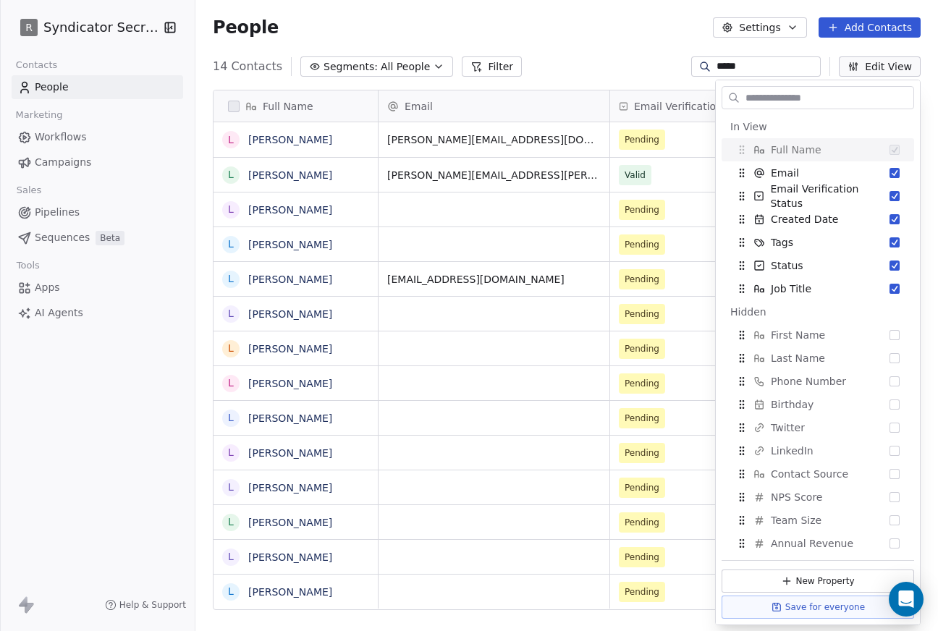
click at [798, 27] on icon "button" at bounding box center [792, 28] width 12 height 12
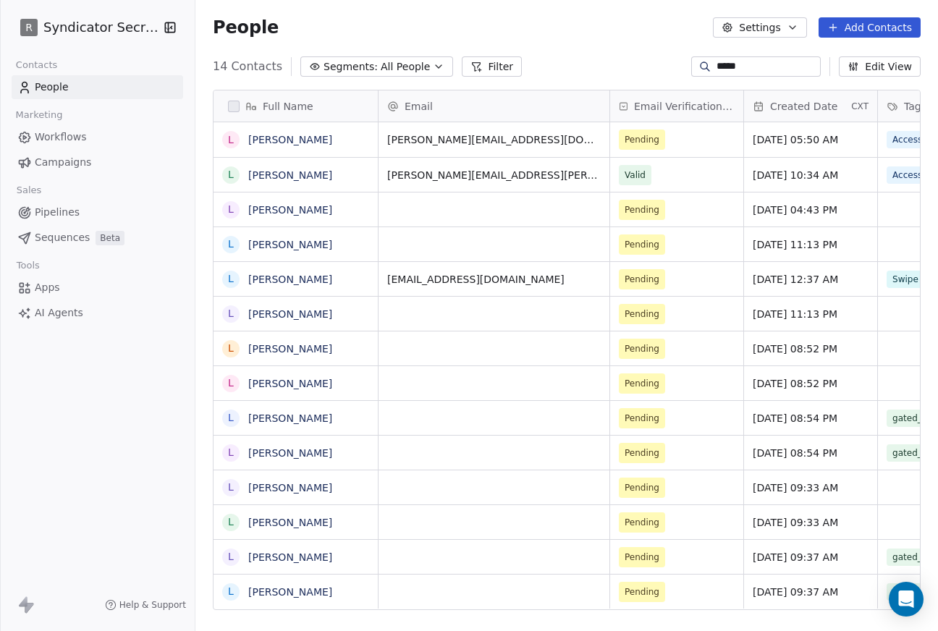
click at [798, 27] on html "R Syndicator Secrets Contacts People Marketing Workflows Campaigns Sales Pipeli…" at bounding box center [469, 315] width 938 height 631
click at [886, 68] on button "Edit View" at bounding box center [880, 66] width 82 height 20
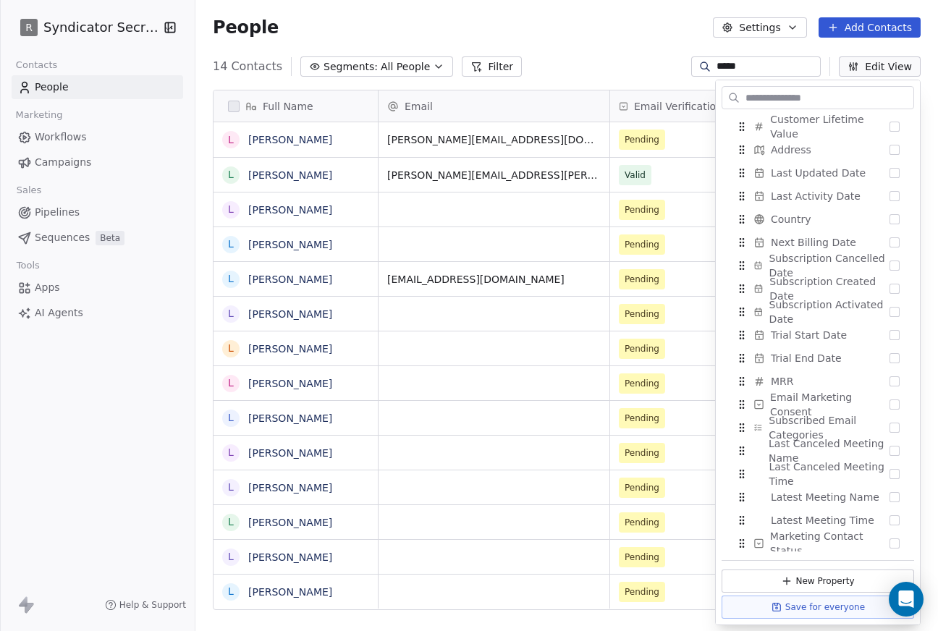
scroll to position [467, 0]
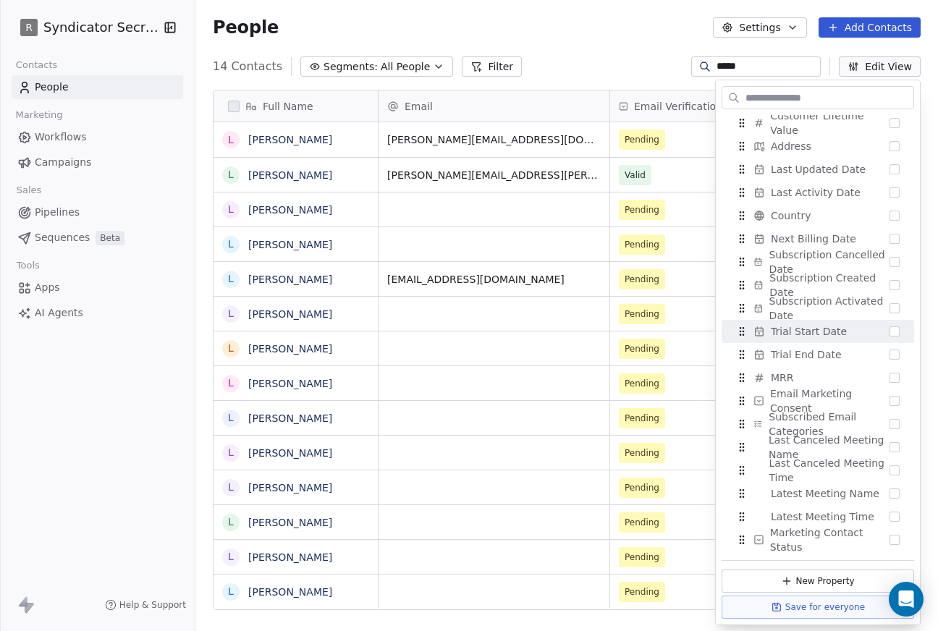
click at [132, 336] on div "R Syndicator Secrets Contacts People Marketing Workflows Campaigns Sales Pipeli…" at bounding box center [97, 315] width 195 height 631
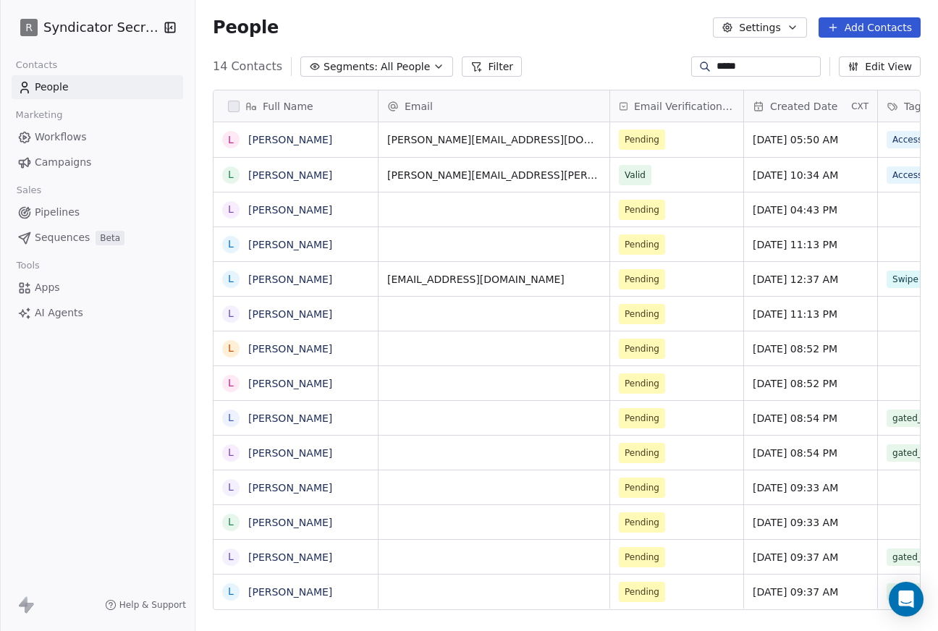
click at [101, 24] on html "R Syndicator Secrets Contacts People Marketing Workflows Campaigns Sales Pipeli…" at bounding box center [469, 315] width 938 height 631
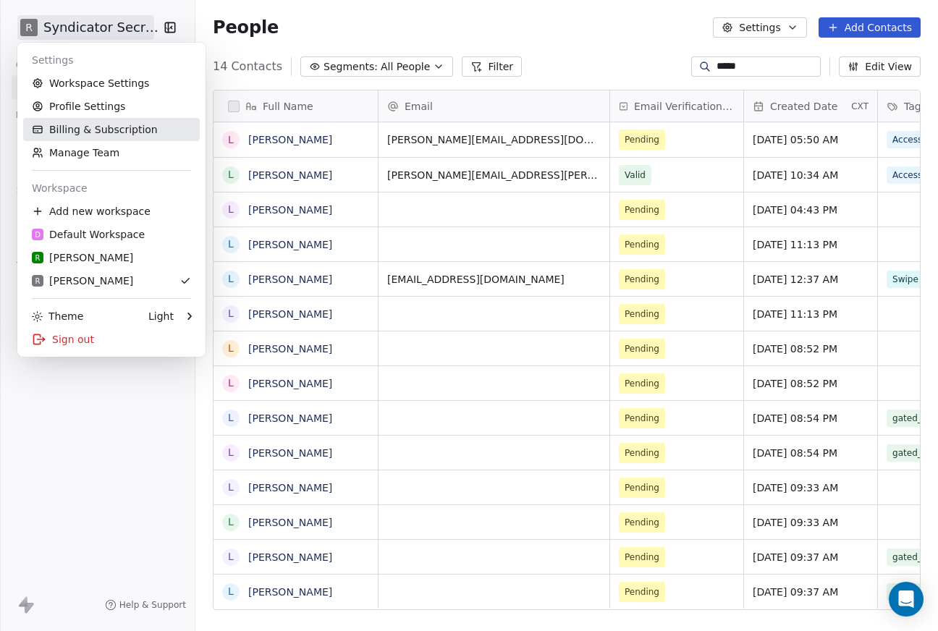
click at [79, 127] on link "Billing & Subscription" at bounding box center [111, 129] width 177 height 23
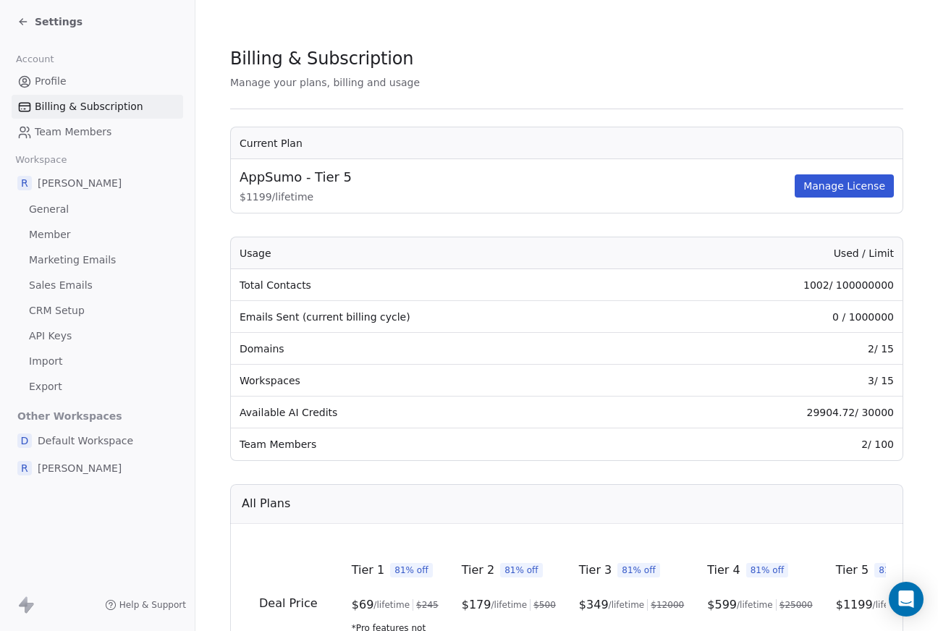
click at [50, 80] on span "Profile" at bounding box center [51, 81] width 32 height 15
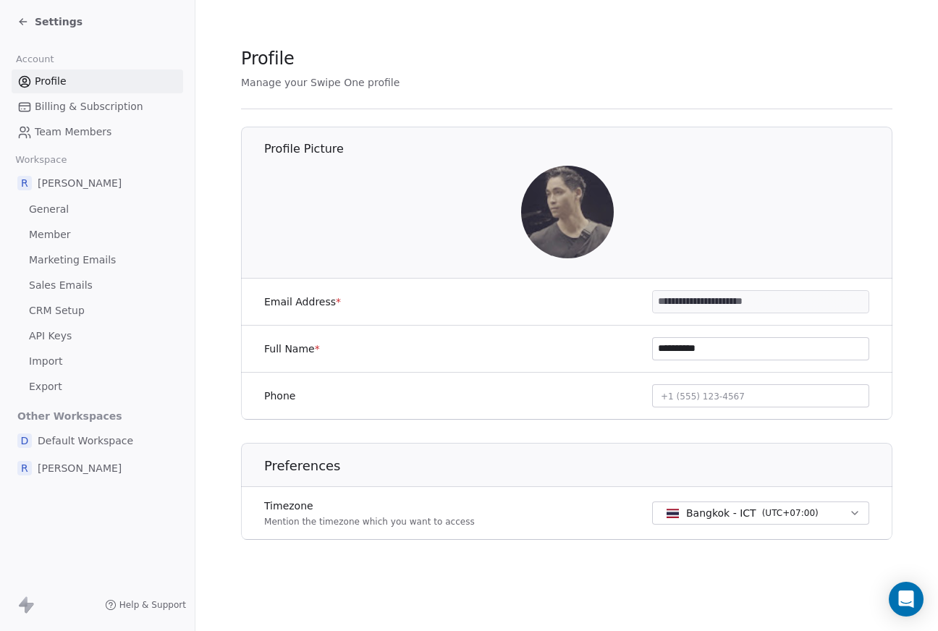
click at [19, 18] on icon at bounding box center [23, 22] width 12 height 12
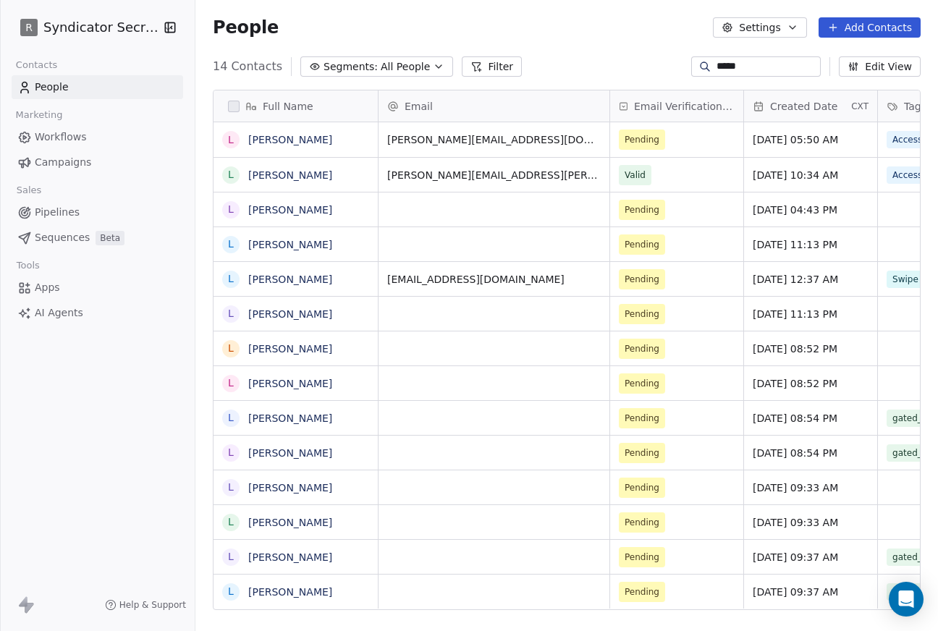
scroll to position [555, 742]
click at [59, 310] on span "AI Agents" at bounding box center [59, 312] width 48 height 15
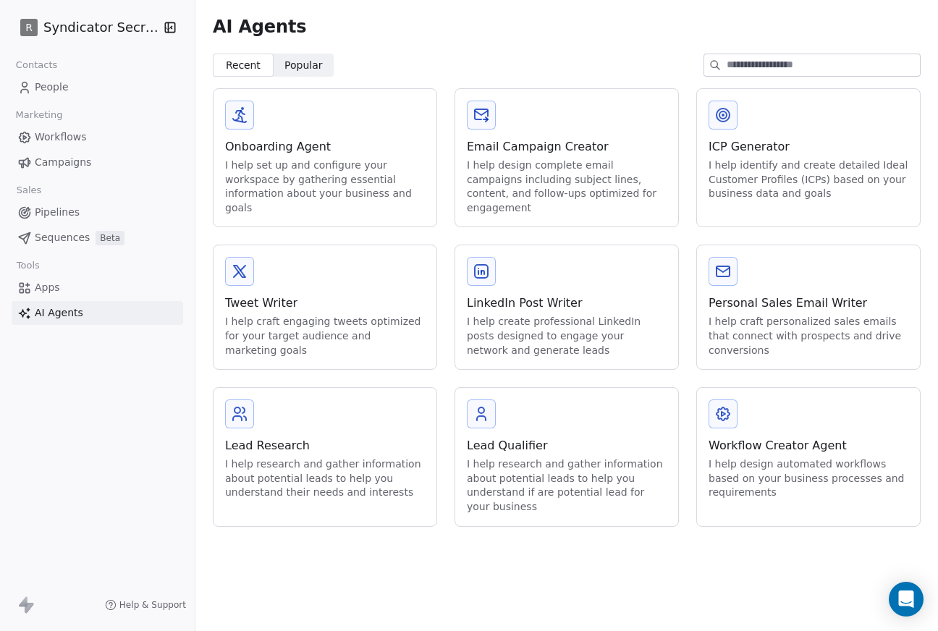
click at [59, 287] on span "Apps" at bounding box center [47, 287] width 25 height 15
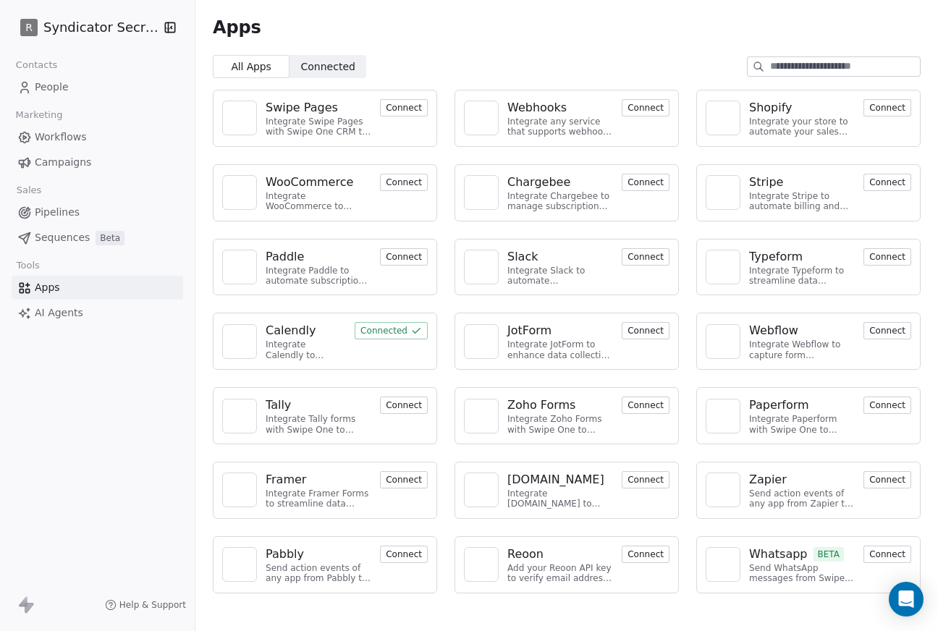
click at [883, 554] on button "Connect" at bounding box center [887, 554] width 48 height 17
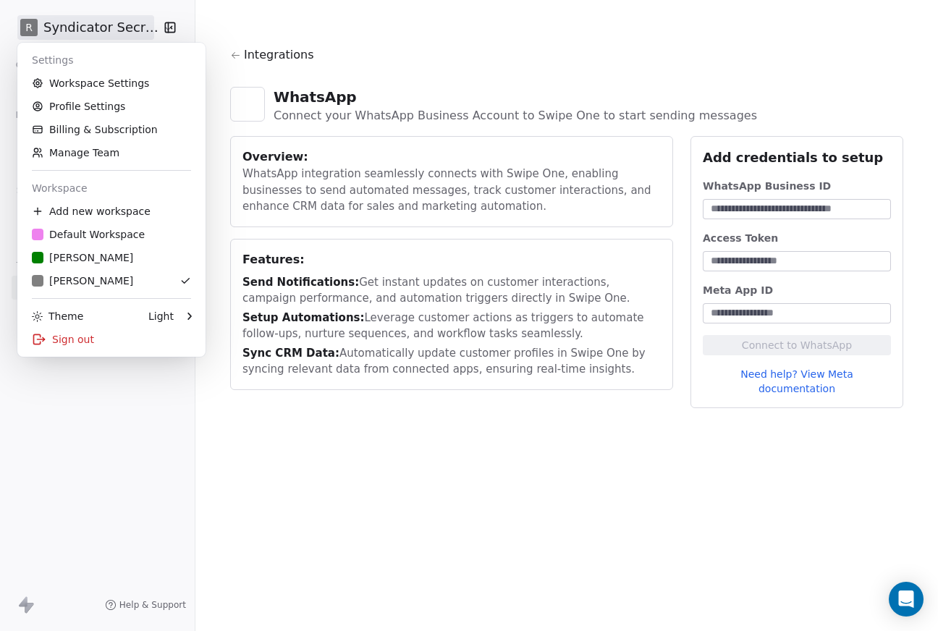
click at [109, 20] on html "R Syndicator Secrets Contacts People Marketing Workflows Campaigns Sales Pipeli…" at bounding box center [469, 315] width 938 height 631
click at [91, 81] on link "Workspace Settings" at bounding box center [111, 83] width 177 height 23
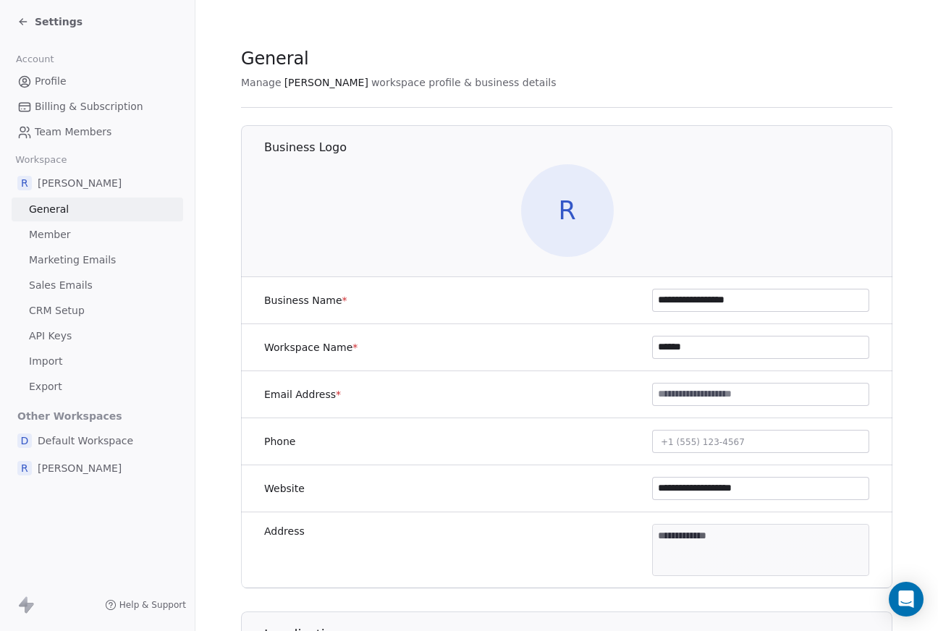
click at [48, 242] on span "Member" at bounding box center [50, 234] width 42 height 15
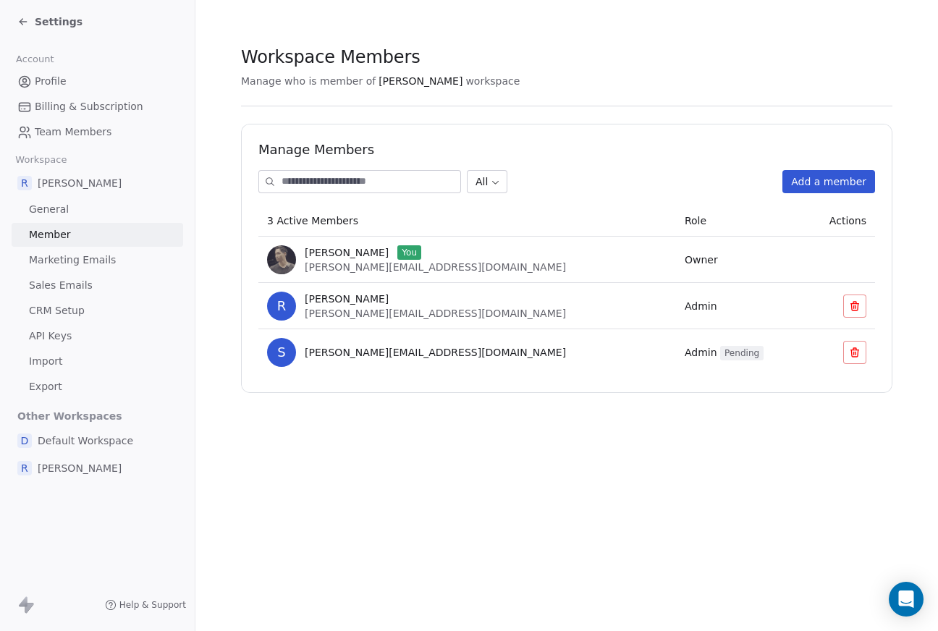
click at [60, 81] on span "Profile" at bounding box center [51, 81] width 32 height 15
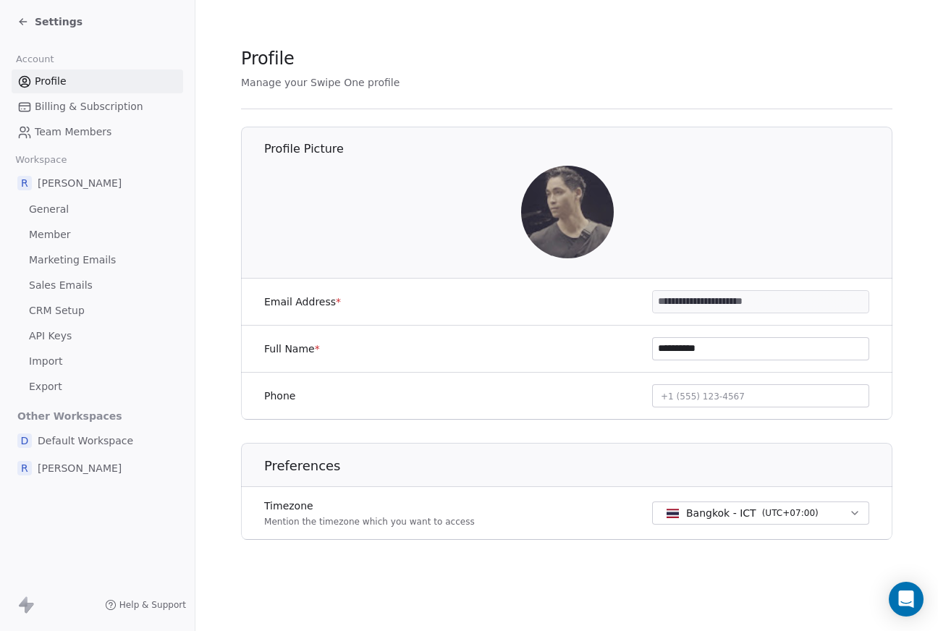
click at [23, 20] on icon at bounding box center [23, 22] width 12 height 12
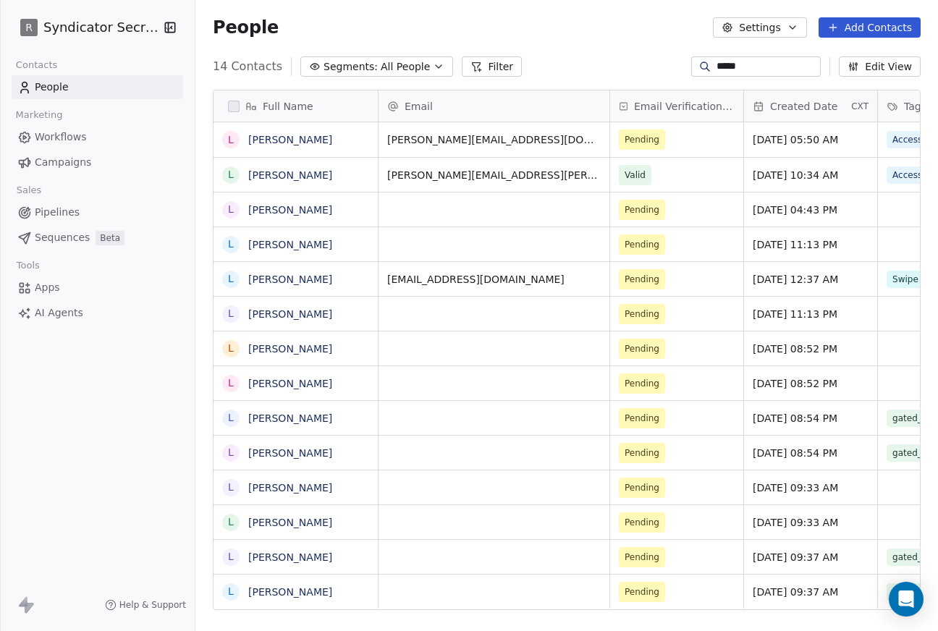
scroll to position [555, 742]
